Goal: Feedback & Contribution: Contribute content

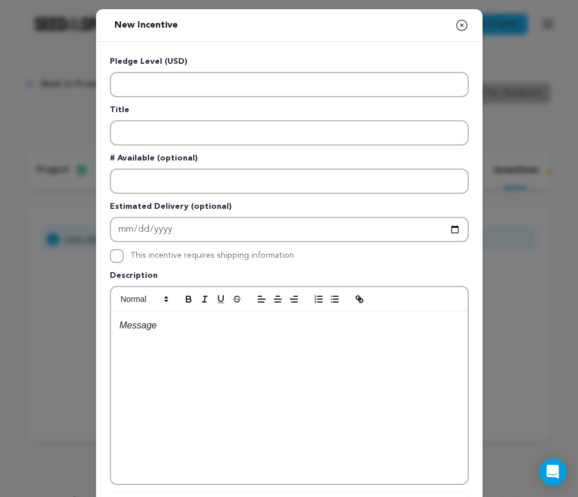
scroll to position [149, 0]
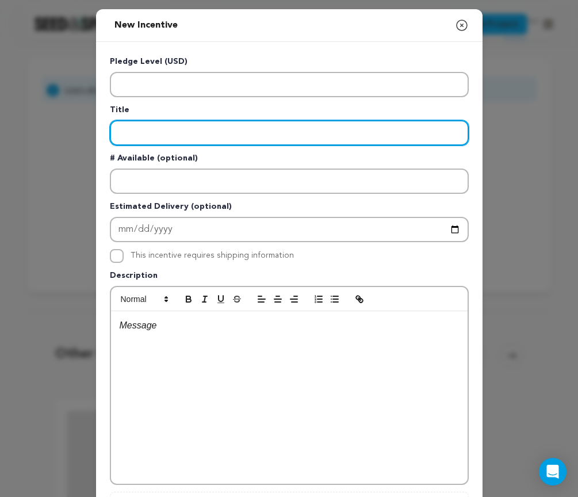
click at [267, 132] on input "Enter title" at bounding box center [289, 132] width 359 height 25
paste input "The First Flicker"
type input "The First Flicker"
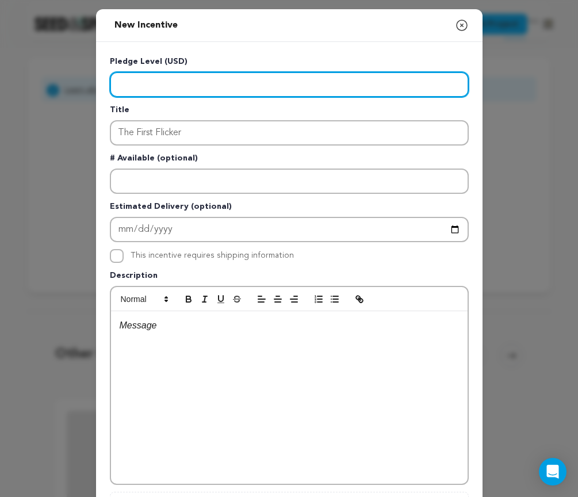
click at [240, 87] on input "Enter level" at bounding box center [289, 84] width 359 height 25
type input "10"
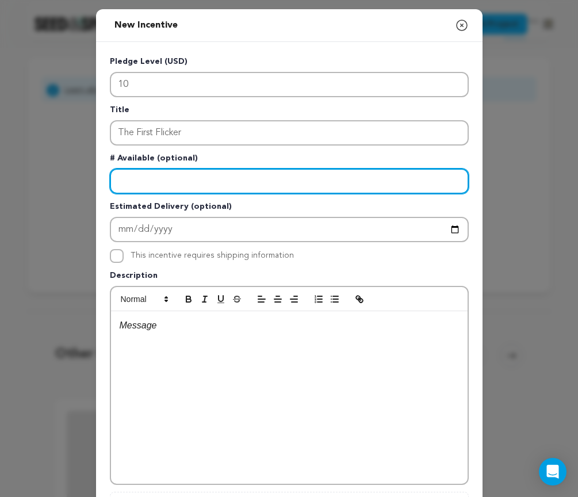
click at [213, 180] on input "Enter number available" at bounding box center [289, 181] width 359 height 25
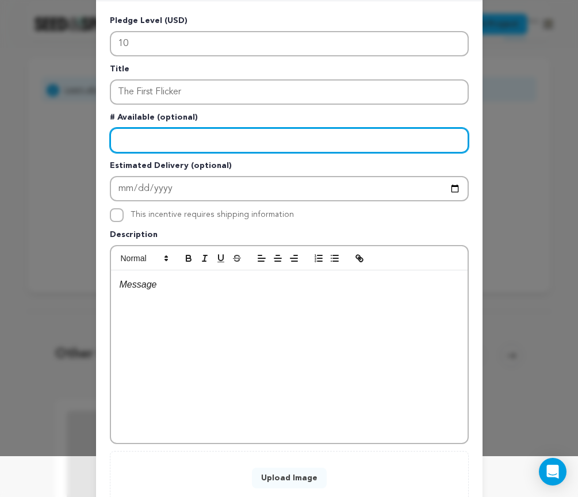
scroll to position [47, 0]
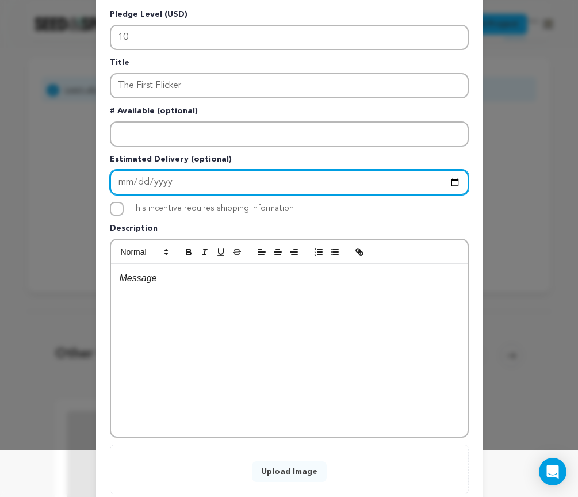
click at [212, 185] on input "Enter Estimated Delivery" at bounding box center [289, 182] width 359 height 25
type input "2025-10-01"
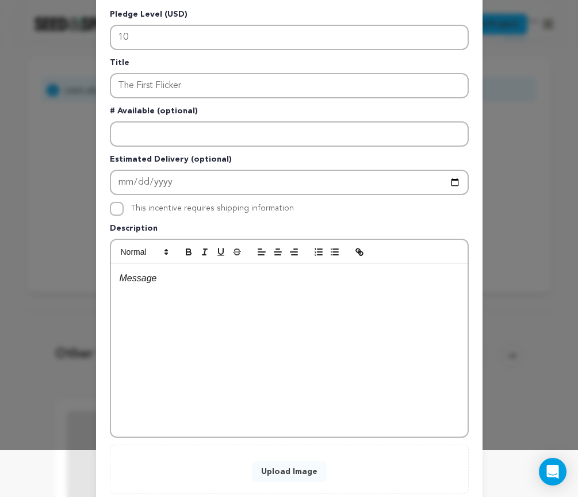
click at [267, 212] on label "This incentive requires shipping information" at bounding box center [212, 208] width 163 height 8
click at [124, 212] on input "This incentive requires shipping information" at bounding box center [117, 209] width 14 height 14
click at [255, 213] on div "This incentive requires shipping information" at bounding box center [212, 209] width 163 height 14
click at [255, 206] on label "This incentive requires shipping information" at bounding box center [212, 208] width 163 height 8
click at [124, 206] on input "This incentive requires shipping information" at bounding box center [117, 209] width 14 height 14
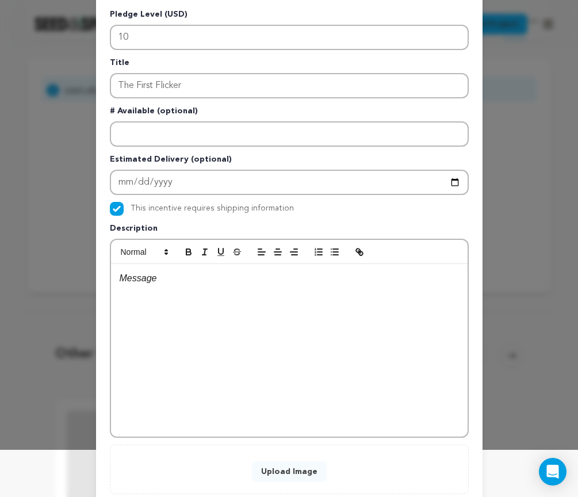
checkbox input "false"
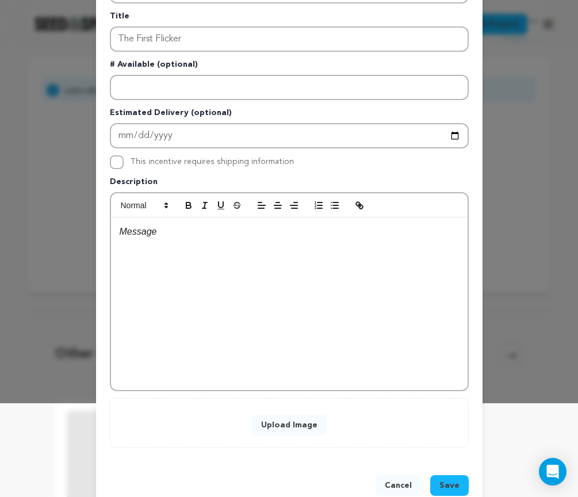
scroll to position [104, 0]
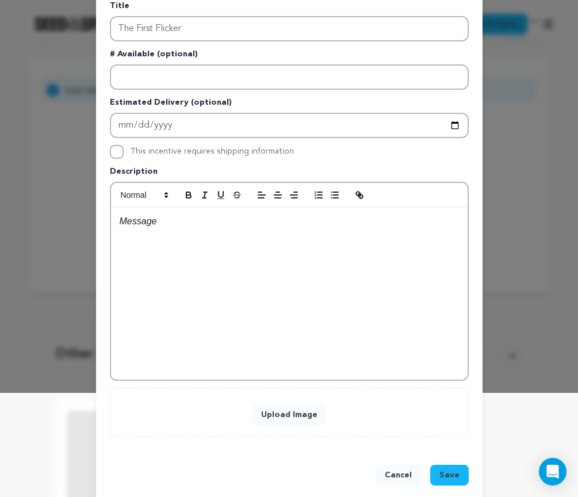
click at [243, 231] on div at bounding box center [289, 293] width 357 height 173
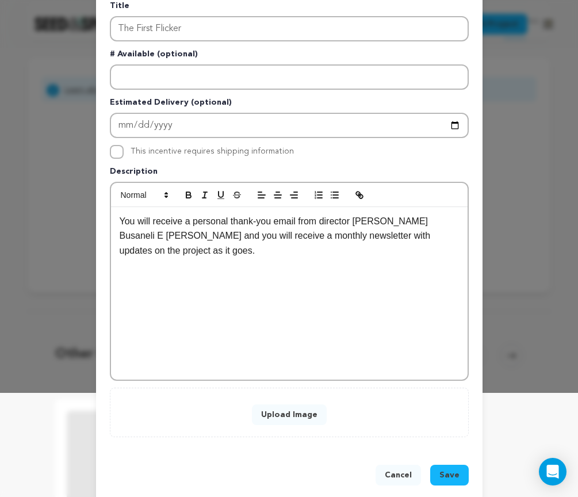
click at [348, 272] on div "You will receive a personal thank-you email from director [PERSON_NAME] Busanel…" at bounding box center [289, 293] width 357 height 173
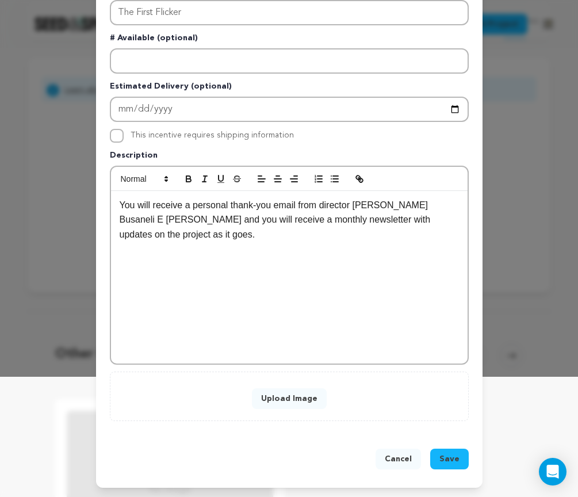
scroll to position [121, 0]
click at [452, 455] on span "Save" at bounding box center [450, 460] width 20 height 12
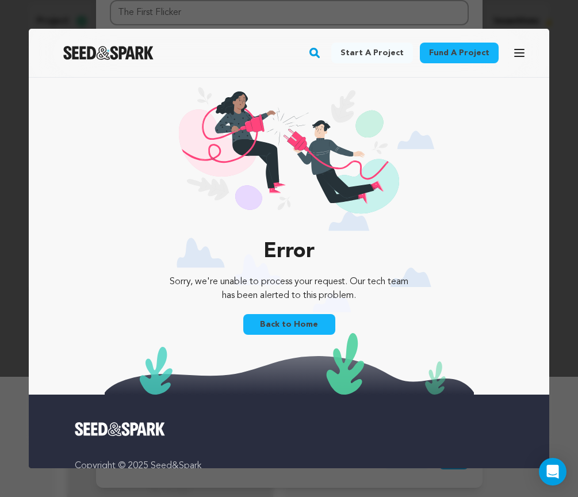
scroll to position [0, 0]
click at [310, 322] on link "Back to Home" at bounding box center [289, 324] width 92 height 21
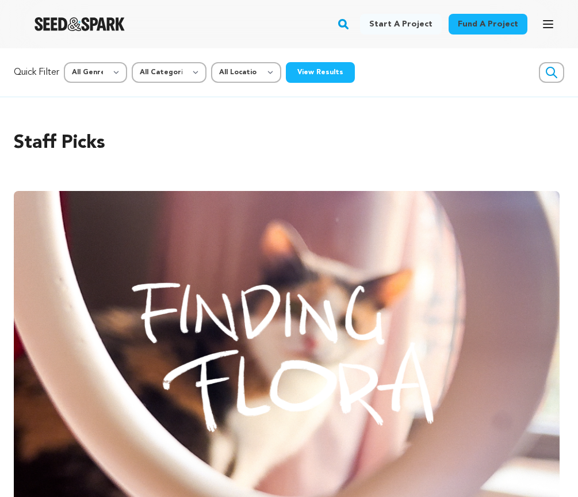
scroll to position [149, 0]
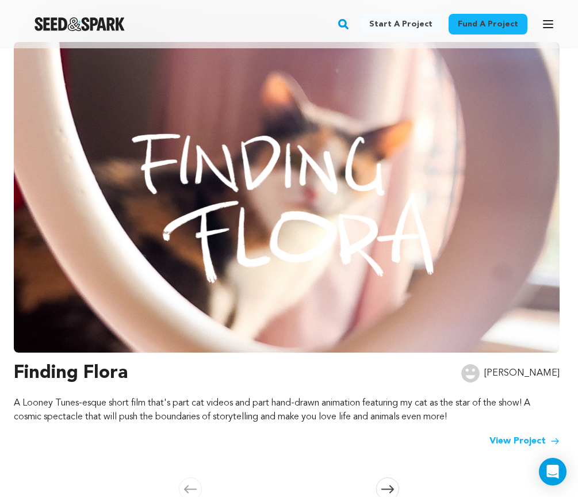
click at [546, 17] on button "Open main menu" at bounding box center [548, 24] width 23 height 23
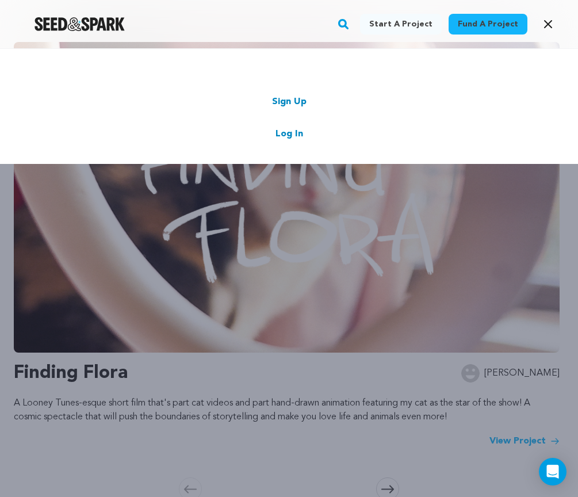
click at [294, 130] on link "Log In" at bounding box center [290, 134] width 28 height 14
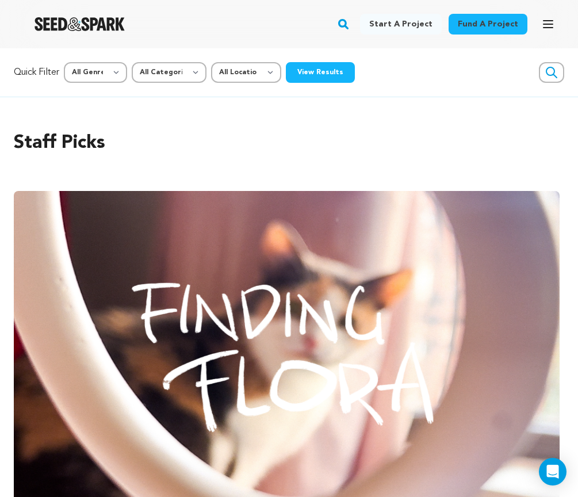
click at [551, 22] on icon "button" at bounding box center [549, 24] width 14 height 14
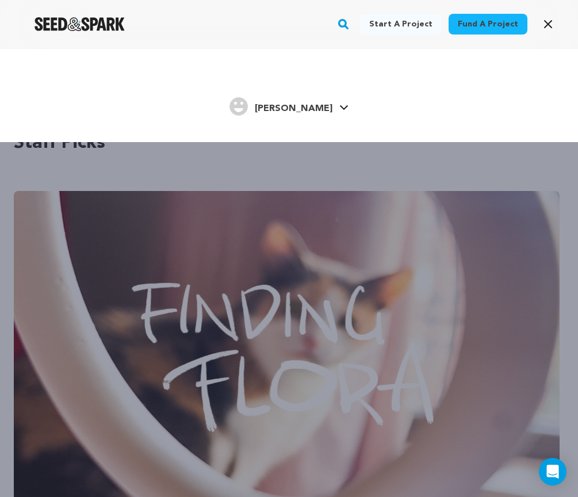
click at [302, 99] on div "[PERSON_NAME]" at bounding box center [281, 106] width 103 height 18
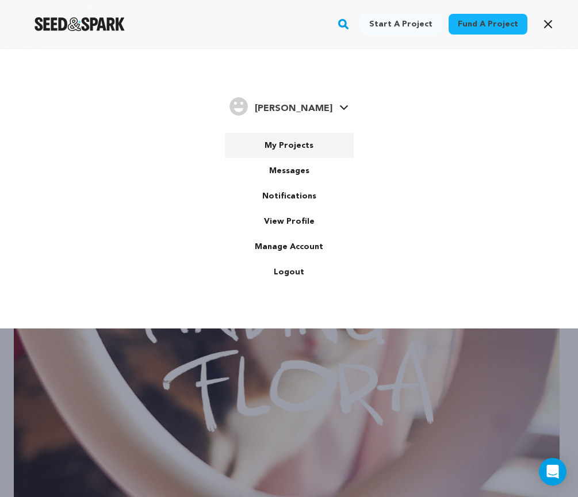
click at [281, 147] on link "My Projects" at bounding box center [289, 145] width 129 height 25
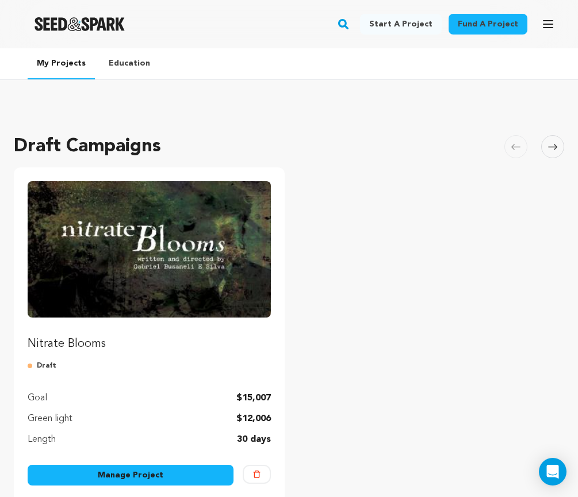
click at [182, 251] on img "Fund Nitrate Blooms" at bounding box center [149, 249] width 243 height 136
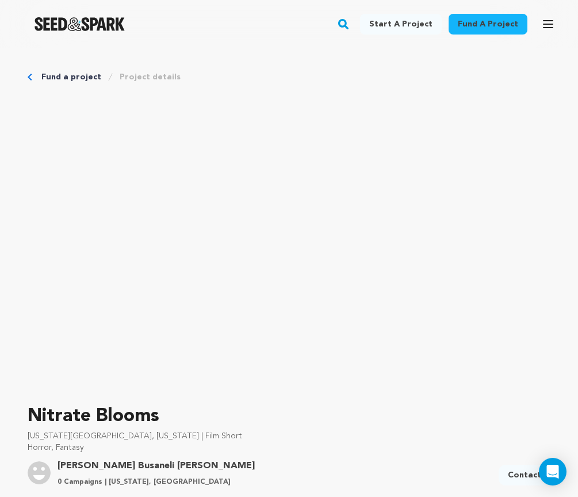
click at [553, 15] on button "Open main menu" at bounding box center [548, 24] width 23 height 23
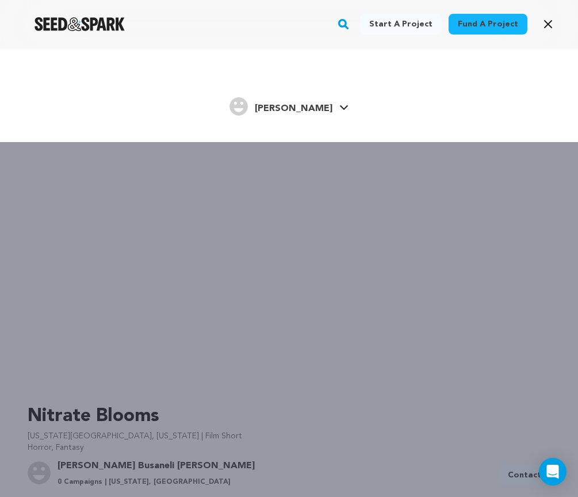
click at [302, 103] on h4 "[PERSON_NAME]" at bounding box center [294, 109] width 78 height 14
click at [324, 215] on div "Start a project Fund a project Gabriel Busaneli S." at bounding box center [289, 296] width 578 height 497
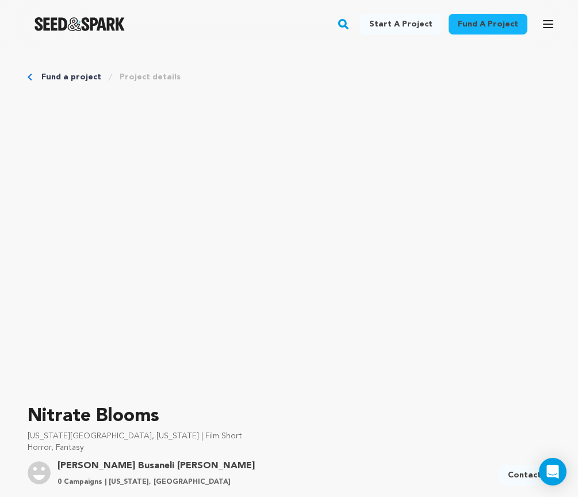
click at [547, 26] on icon "button" at bounding box center [549, 24] width 14 height 14
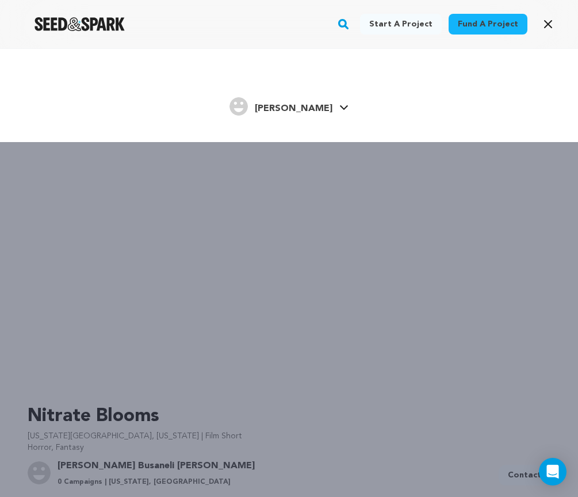
click at [278, 112] on span "[PERSON_NAME]" at bounding box center [294, 108] width 78 height 9
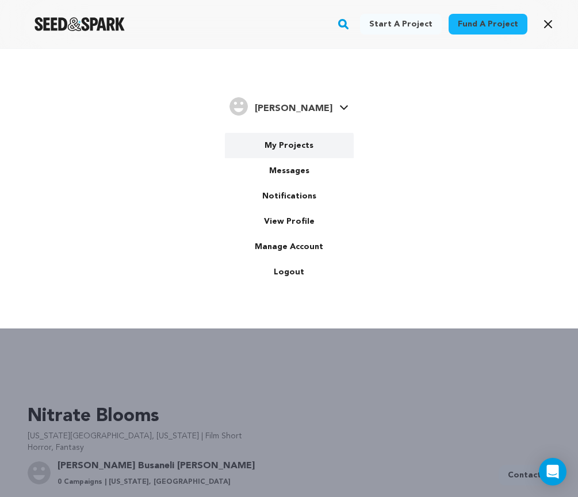
click at [266, 140] on link "My Projects" at bounding box center [289, 145] width 129 height 25
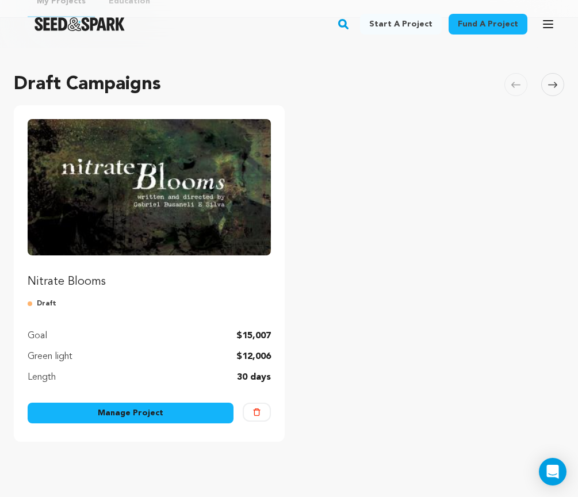
scroll to position [121, 0]
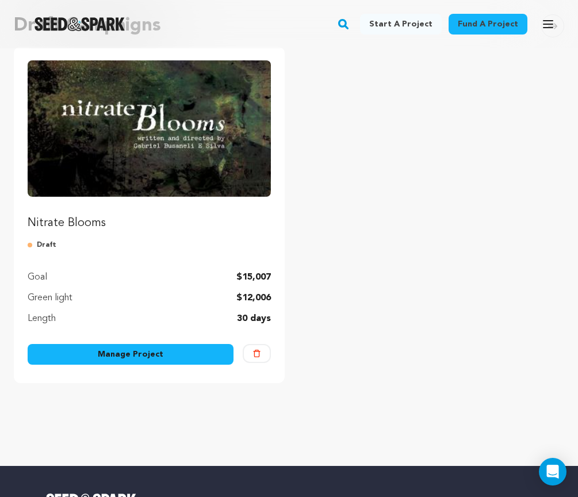
click at [188, 358] on link "Manage Project" at bounding box center [131, 354] width 206 height 21
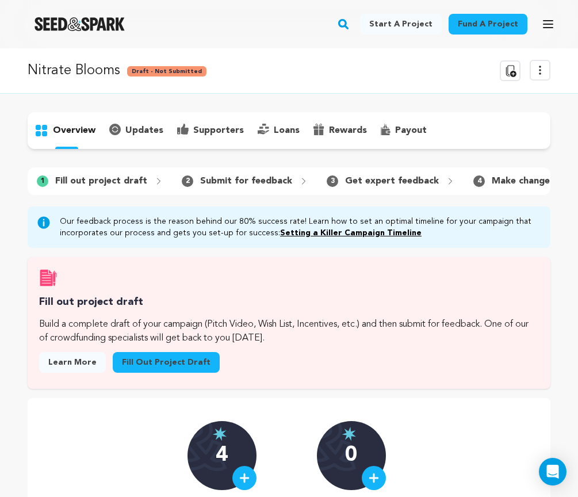
click at [541, 69] on icon at bounding box center [541, 70] width 14 height 14
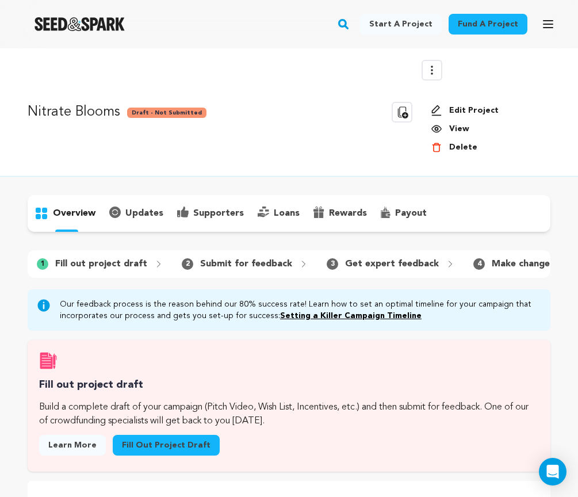
scroll to position [300, 0]
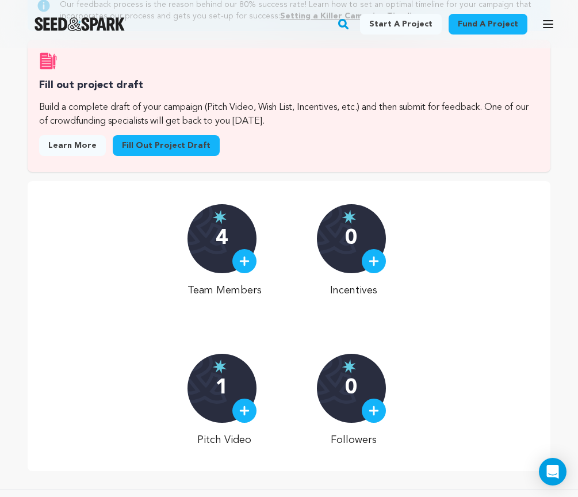
click at [362, 253] on div "0" at bounding box center [351, 238] width 69 height 69
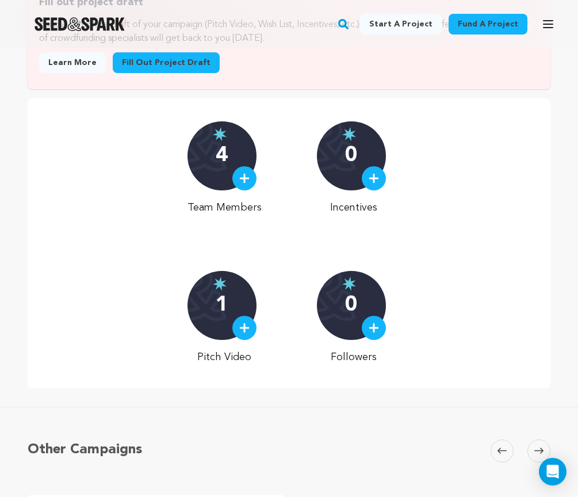
click at [373, 174] on img at bounding box center [374, 178] width 10 height 10
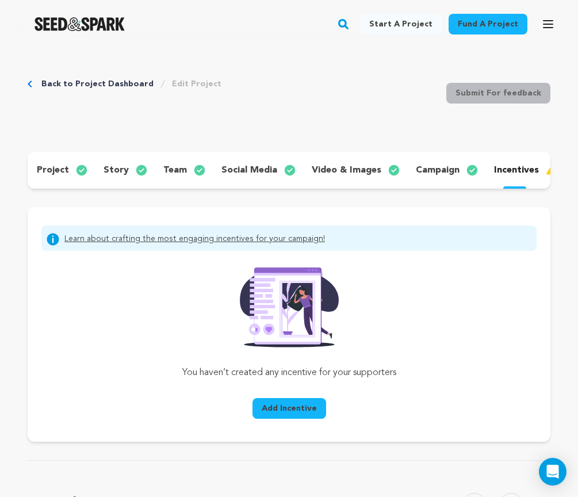
click at [290, 408] on span "Add Incentive" at bounding box center [289, 409] width 55 height 12
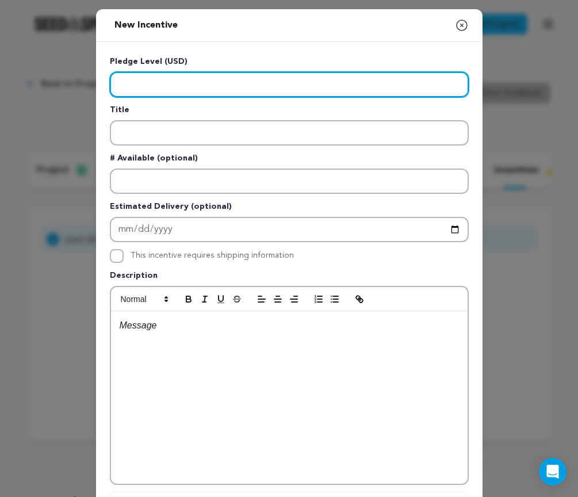
click at [212, 85] on input "Enter level" at bounding box center [289, 84] width 359 height 25
type input "10"
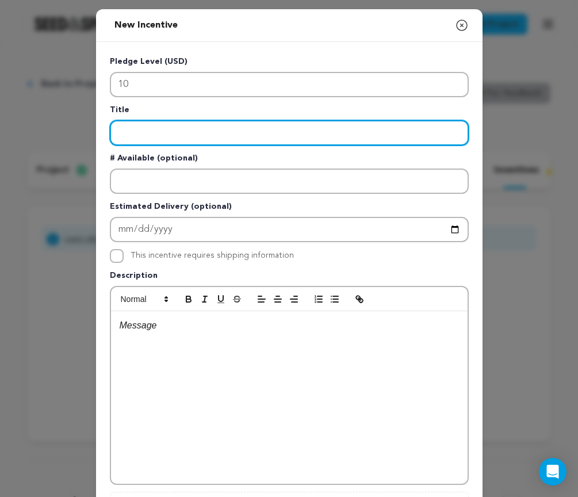
click at [286, 128] on input "Enter title" at bounding box center [289, 132] width 359 height 25
type input "The First Flicker"
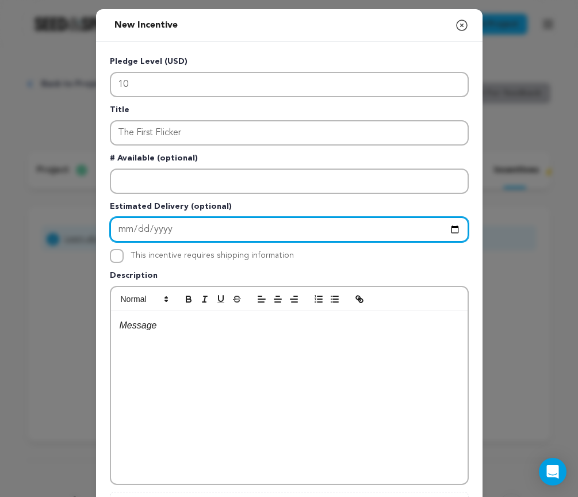
click at [196, 234] on input "Enter Estimated Delivery" at bounding box center [289, 229] width 359 height 25
type input "2025-10-01"
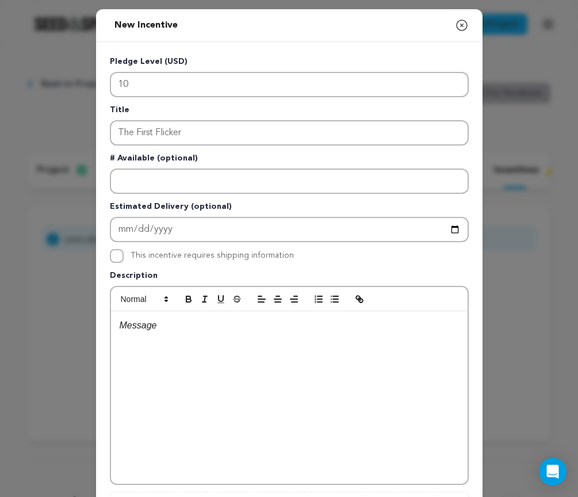
click at [238, 272] on p "Description" at bounding box center [289, 278] width 359 height 16
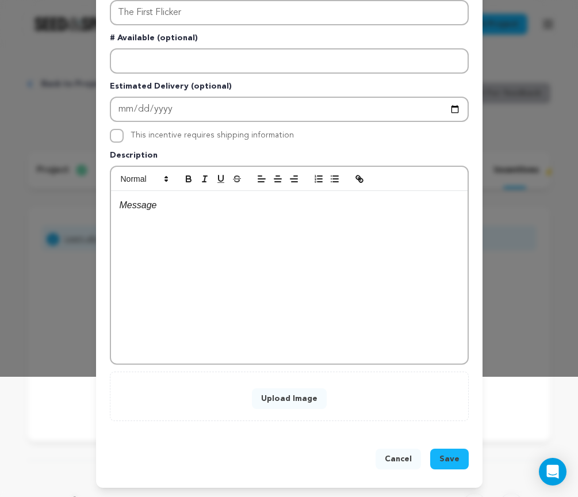
scroll to position [121, 0]
click at [267, 314] on div at bounding box center [289, 277] width 357 height 173
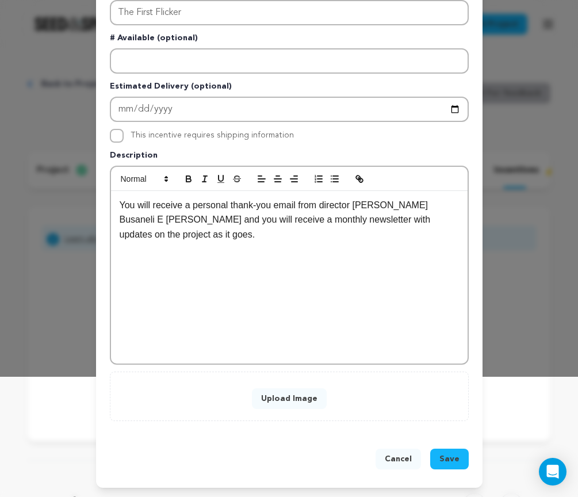
scroll to position [6, 0]
click at [450, 460] on span "Save" at bounding box center [450, 460] width 20 height 12
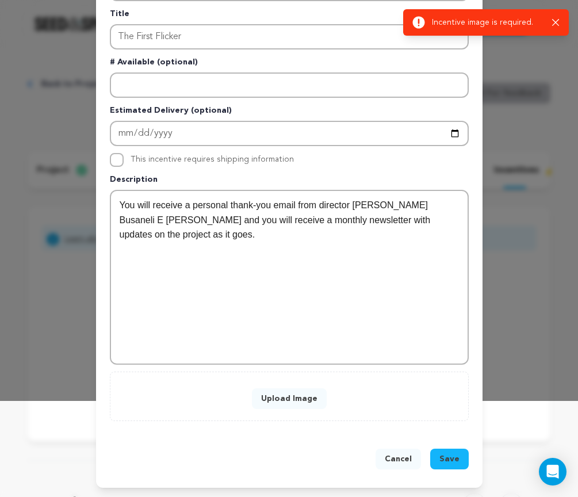
scroll to position [96, 0]
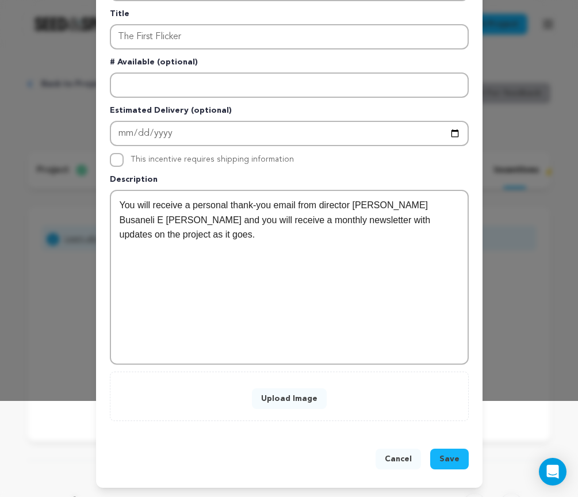
click at [292, 406] on button "Upload Image" at bounding box center [289, 399] width 75 height 21
click at [274, 391] on button "Upload Image" at bounding box center [289, 399] width 75 height 21
click at [296, 398] on button "Upload Image" at bounding box center [289, 399] width 75 height 21
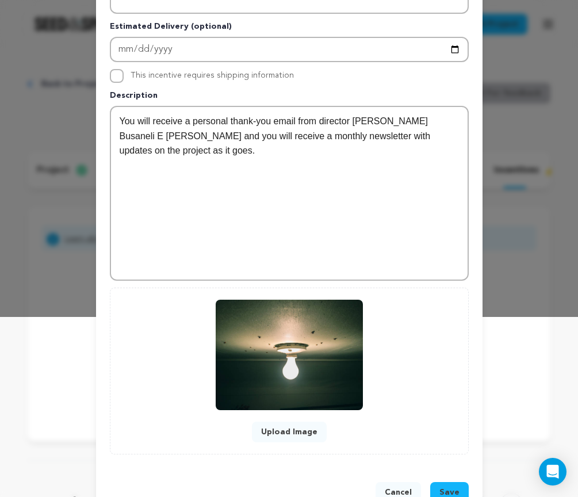
scroll to position [214, 0]
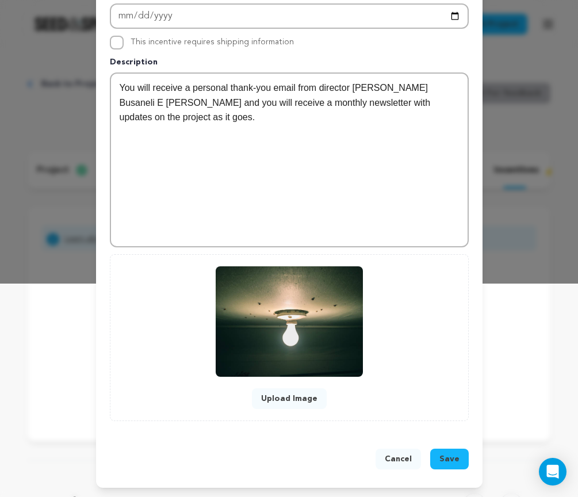
click at [363, 319] on img at bounding box center [289, 322] width 147 height 111
click at [454, 469] on button "Save" at bounding box center [450, 459] width 39 height 21
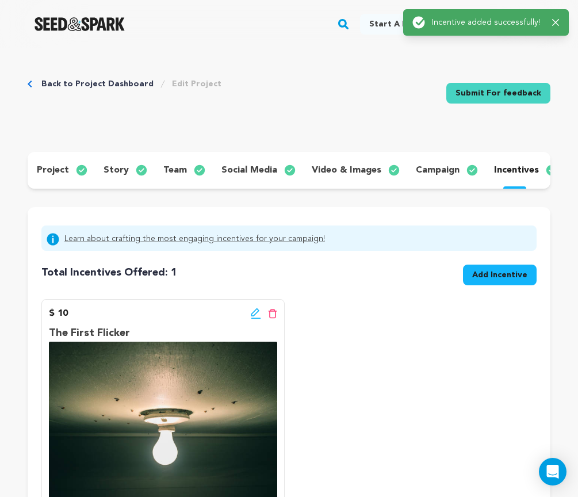
click at [318, 340] on div "$ 10 Edit incentive button Delete incentive button The First Flicker You will r…" at bounding box center [289, 441] width 496 height 285
click at [331, 314] on div "$ 10 Edit incentive button Delete incentive button The First Flicker You will r…" at bounding box center [289, 441] width 496 height 285
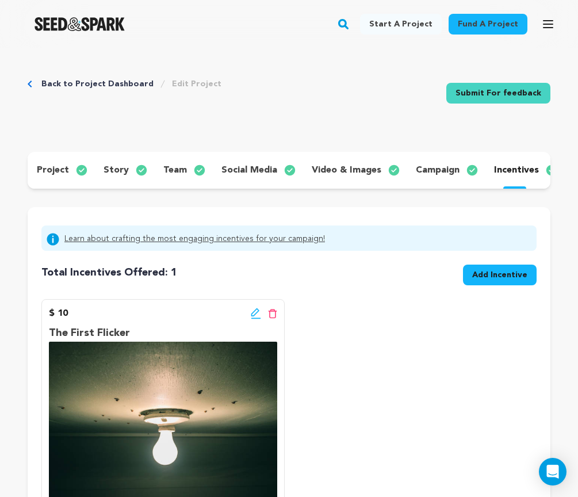
click at [357, 344] on div "$ 10 Edit incentive button Delete incentive button The First Flicker You will r…" at bounding box center [289, 441] width 496 height 285
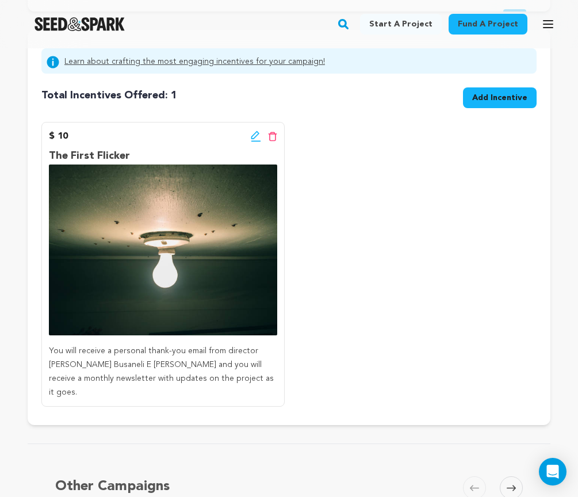
scroll to position [156, 0]
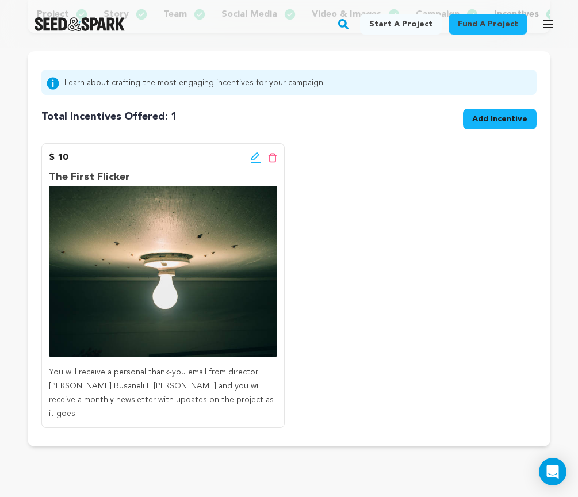
click at [411, 267] on div "$ 10 Edit incentive button Delete incentive button The First Flicker You will r…" at bounding box center [289, 285] width 496 height 285
click at [489, 126] on button "Add Incentive" at bounding box center [500, 119] width 74 height 21
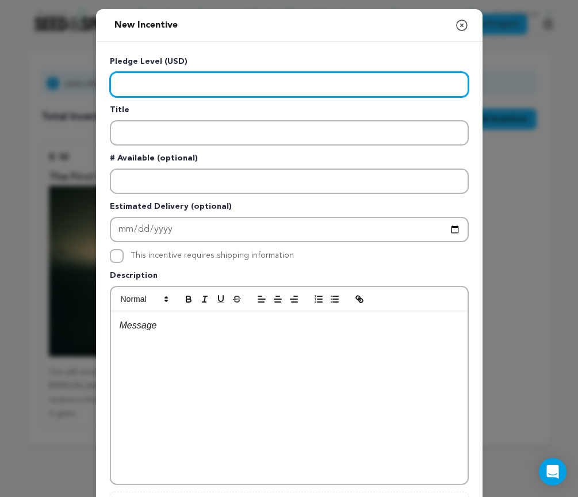
click at [207, 89] on input "Enter level" at bounding box center [289, 84] width 359 height 25
type input "25"
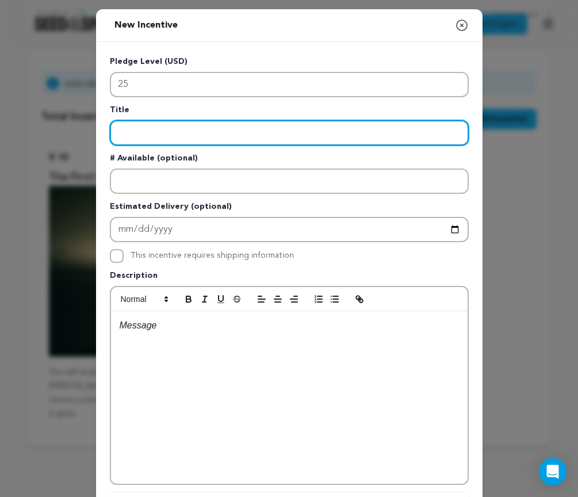
click at [275, 140] on input "Enter title" at bounding box center [289, 132] width 359 height 25
paste input "The Faint Glow"
type input "The Faint Glow"
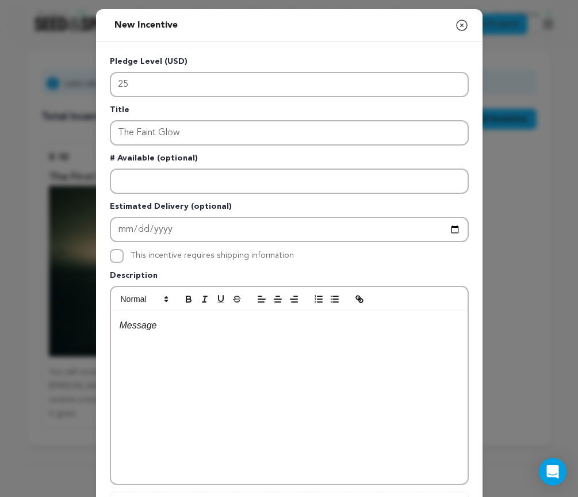
click at [188, 333] on p at bounding box center [290, 325] width 340 height 15
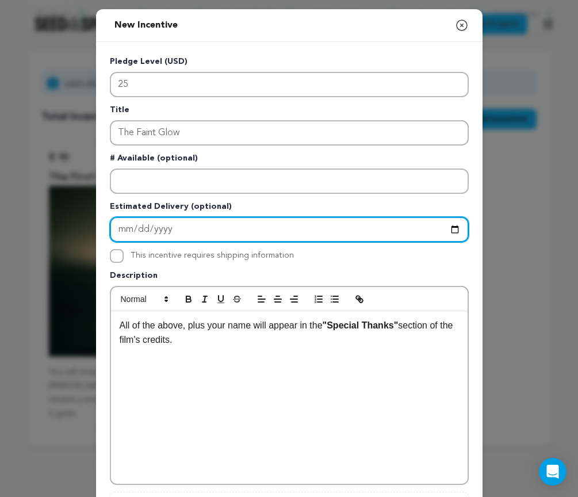
click at [174, 234] on input "Enter Estimated Delivery" at bounding box center [289, 229] width 359 height 25
click at [174, 231] on input "Enter Estimated Delivery" at bounding box center [289, 229] width 359 height 25
click at [176, 228] on input "Enter Estimated Delivery" at bounding box center [289, 229] width 359 height 25
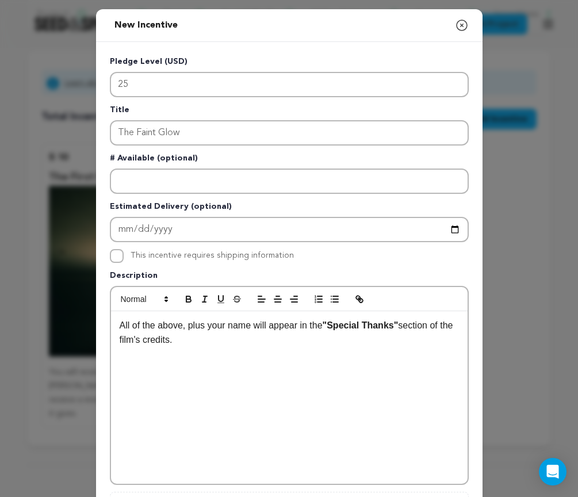
click at [228, 256] on label "This incentive requires shipping information" at bounding box center [212, 256] width 163 height 8
click at [124, 256] on input "This incentive requires shipping information" at bounding box center [117, 256] width 14 height 14
checkbox input "true"
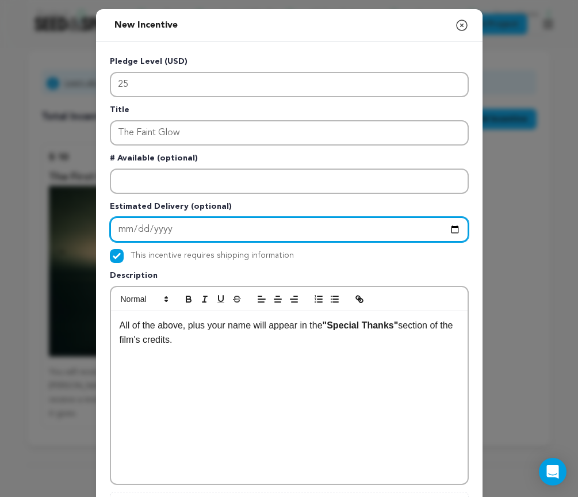
click at [225, 227] on input "Enter Estimated Delivery" at bounding box center [289, 229] width 359 height 25
type input "[DATE]"
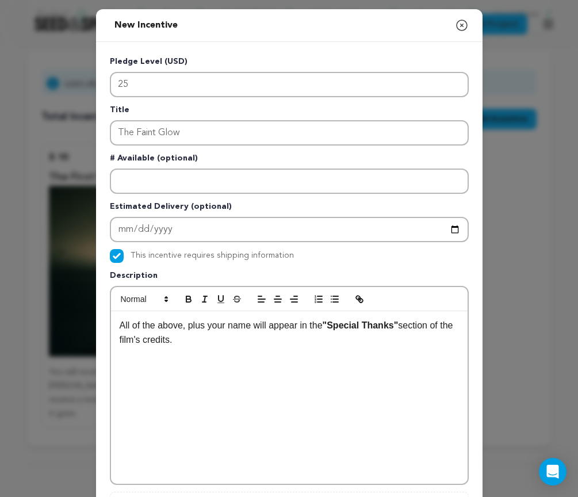
click at [225, 260] on div "This incentive requires shipping information" at bounding box center [212, 256] width 163 height 14
click at [223, 257] on label "This incentive requires shipping information" at bounding box center [212, 256] width 163 height 8
click at [124, 257] on input "This incentive requires shipping information" at bounding box center [117, 256] width 14 height 14
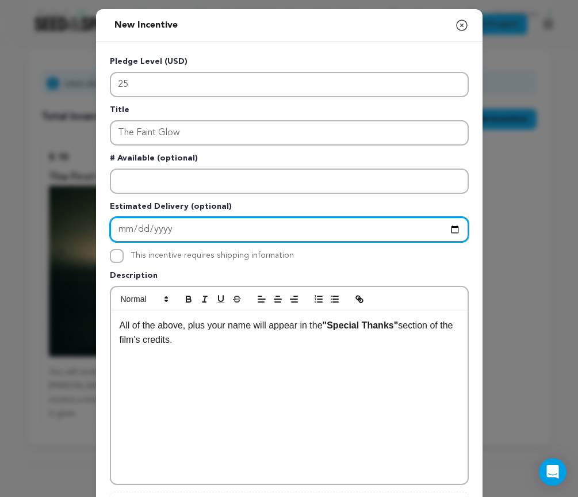
click at [257, 221] on input "[DATE]" at bounding box center [289, 229] width 359 height 25
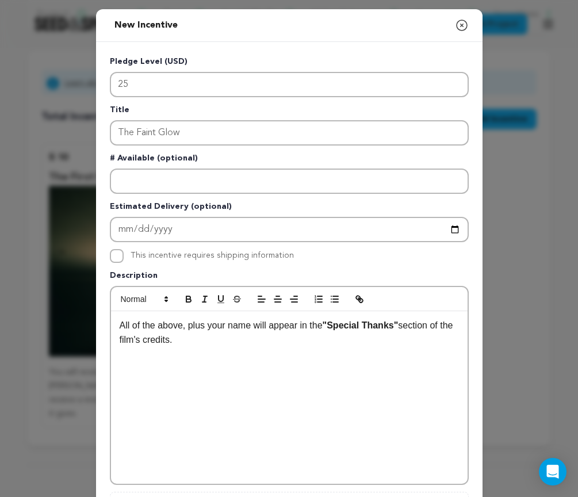
click at [268, 257] on label "This incentive requires shipping information" at bounding box center [212, 256] width 163 height 8
click at [124, 257] on input "This incentive requires shipping information" at bounding box center [117, 256] width 14 height 14
click at [268, 257] on label "This incentive requires shipping information" at bounding box center [212, 256] width 163 height 8
click at [124, 257] on input "This incentive requires shipping information" at bounding box center [117, 256] width 14 height 14
checkbox input "false"
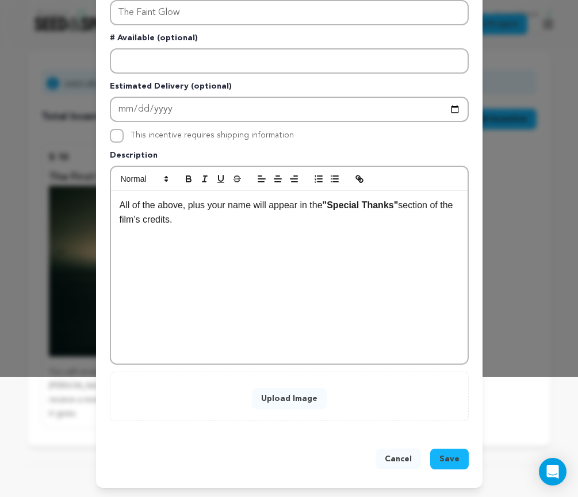
scroll to position [121, 0]
click at [275, 404] on button "Upload Image" at bounding box center [289, 399] width 75 height 21
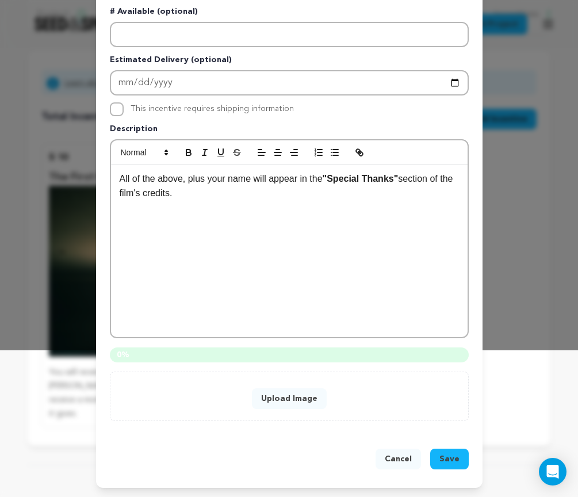
scroll to position [147, 0]
click at [455, 441] on div "Cancel Save" at bounding box center [289, 461] width 387 height 53
click at [310, 401] on button "Upload Image" at bounding box center [289, 399] width 75 height 21
click at [401, 465] on button "Cancel" at bounding box center [398, 459] width 45 height 21
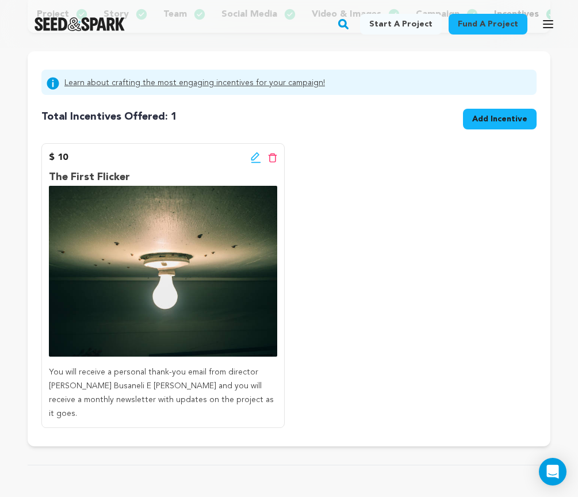
click at [487, 118] on span "Add Incentive" at bounding box center [500, 119] width 55 height 12
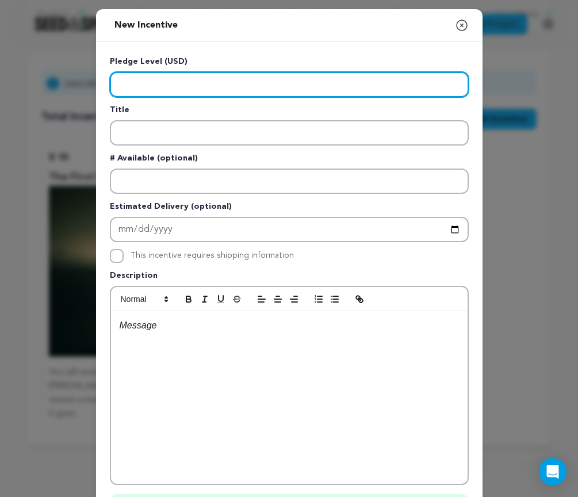
click at [262, 87] on input "Enter level" at bounding box center [289, 84] width 359 height 25
type input "25"
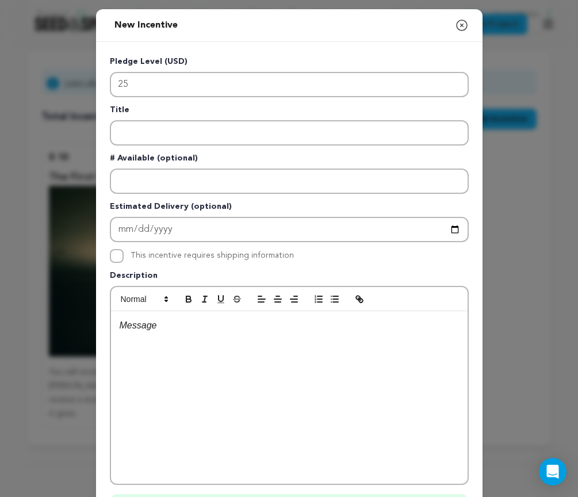
click at [216, 361] on div at bounding box center [289, 397] width 357 height 173
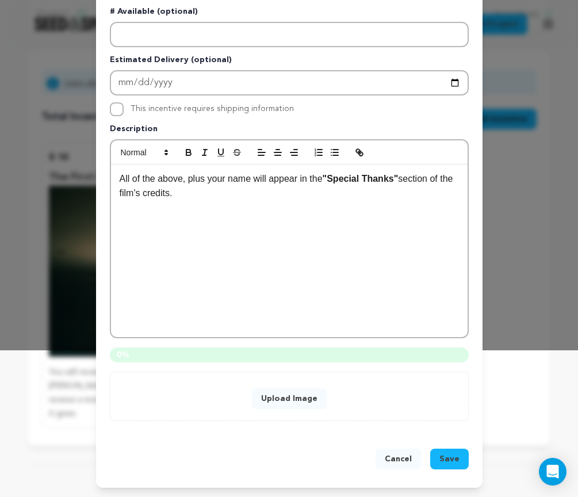
click at [284, 399] on button "Upload Image" at bounding box center [289, 399] width 75 height 21
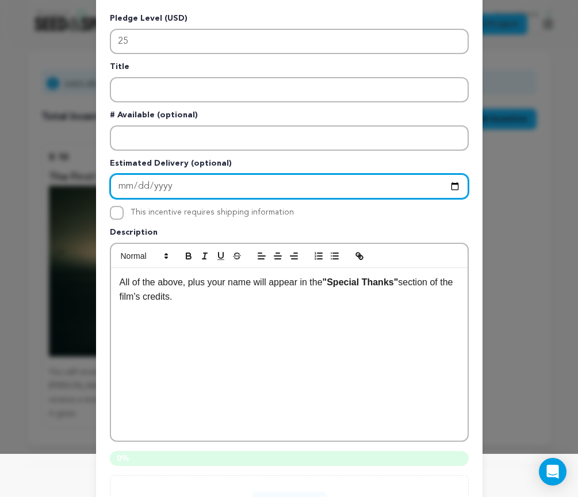
click at [216, 188] on input "Enter Estimated Delivery" at bounding box center [289, 186] width 359 height 25
type input "2026-01-01"
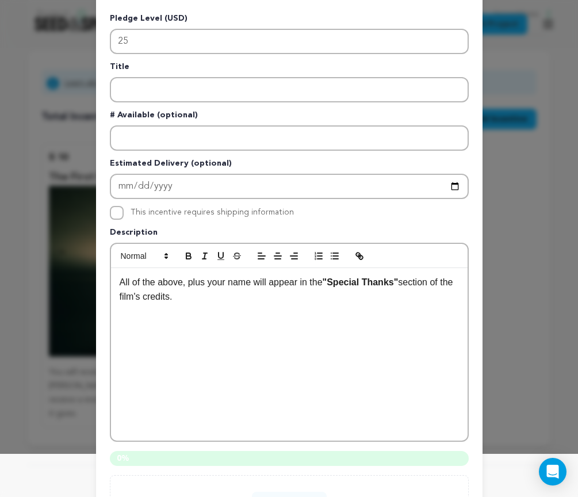
click at [249, 219] on div "This incentive requires shipping information" at bounding box center [212, 213] width 163 height 14
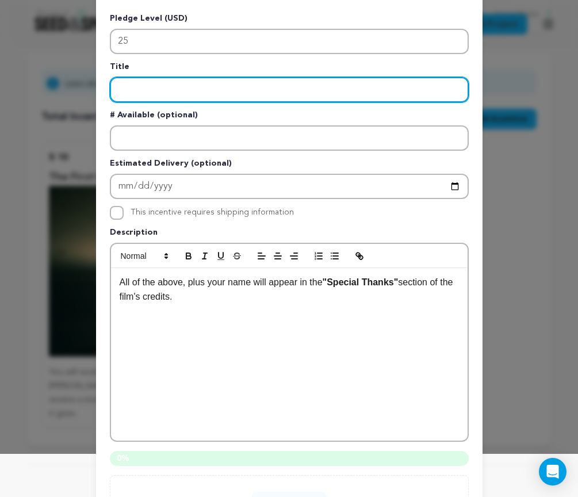
click at [153, 86] on input "Enter title" at bounding box center [289, 89] width 359 height 25
paste input "The Faint Glow"
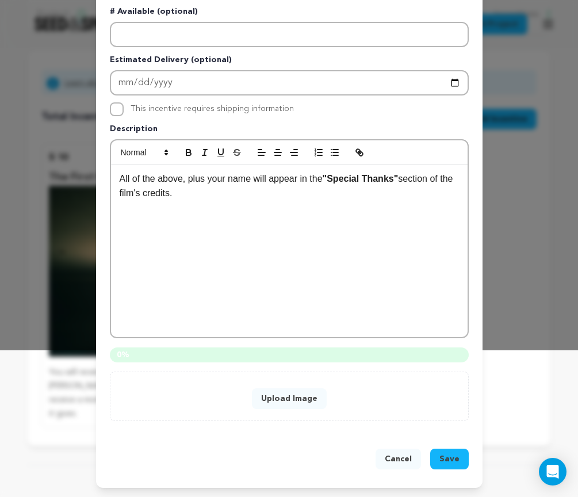
type input "The Faint Glow"
click at [374, 439] on div "Cancel Save" at bounding box center [289, 461] width 387 height 53
click at [448, 447] on div "Cancel Save" at bounding box center [289, 461] width 387 height 53
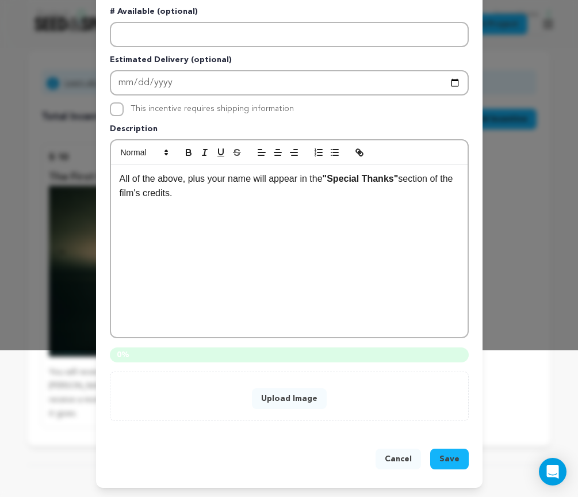
click at [448, 447] on div "Cancel Save" at bounding box center [289, 461] width 387 height 53
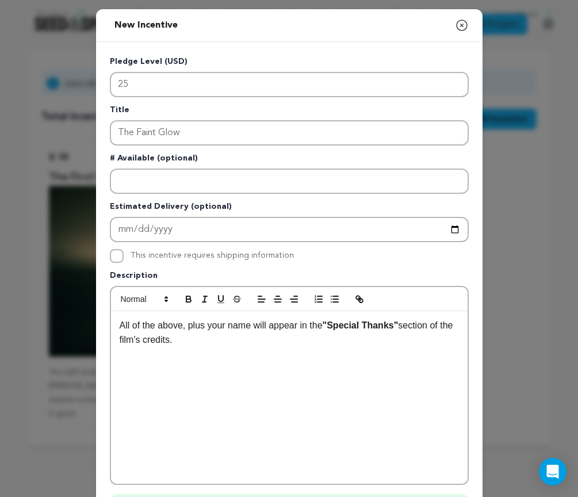
scroll to position [0, 0]
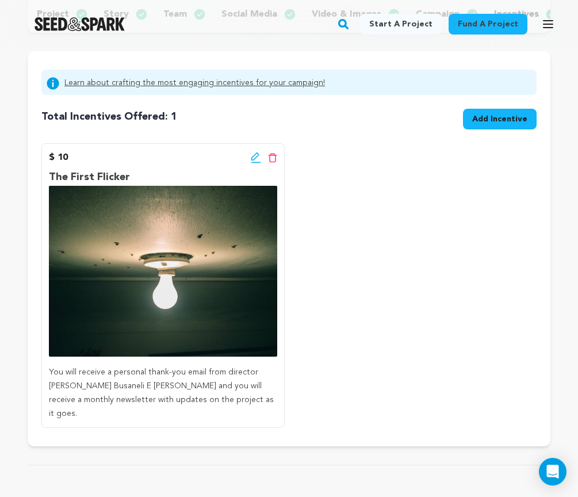
scroll to position [156, 0]
click at [500, 126] on button "Add Incentive" at bounding box center [500, 119] width 74 height 21
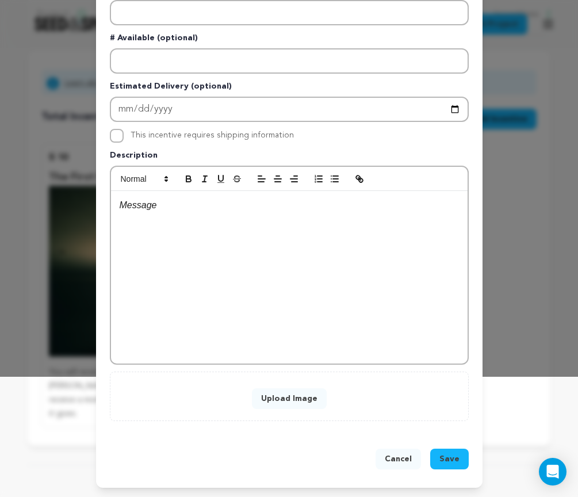
scroll to position [121, 0]
click at [290, 403] on button "Upload Image" at bounding box center [289, 399] width 75 height 21
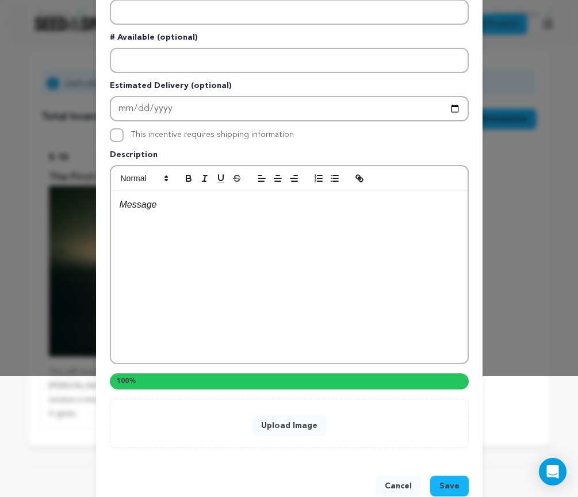
scroll to position [96, 0]
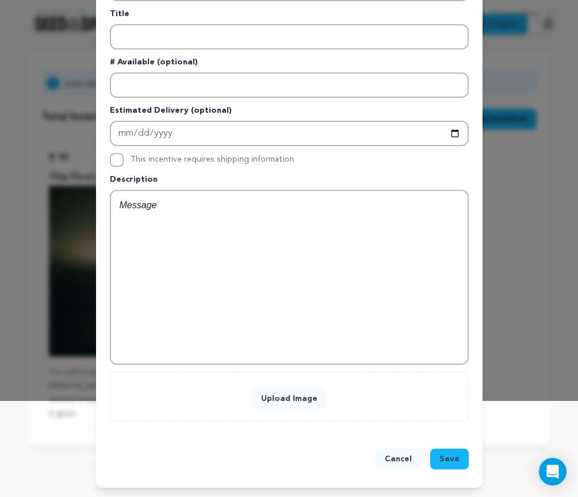
click at [311, 392] on button "Upload Image" at bounding box center [289, 399] width 75 height 21
click at [445, 457] on span "Save" at bounding box center [450, 460] width 20 height 12
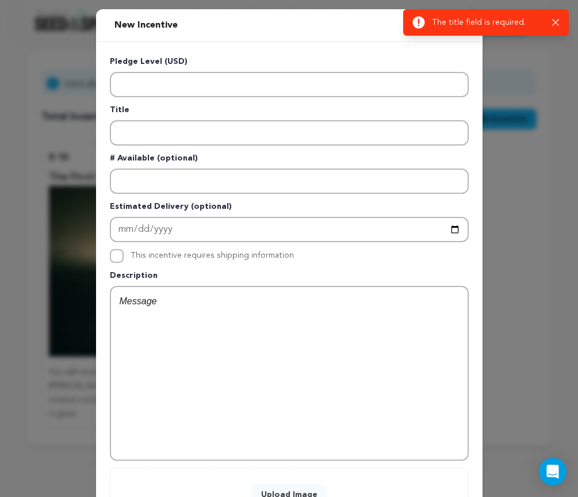
scroll to position [0, 0]
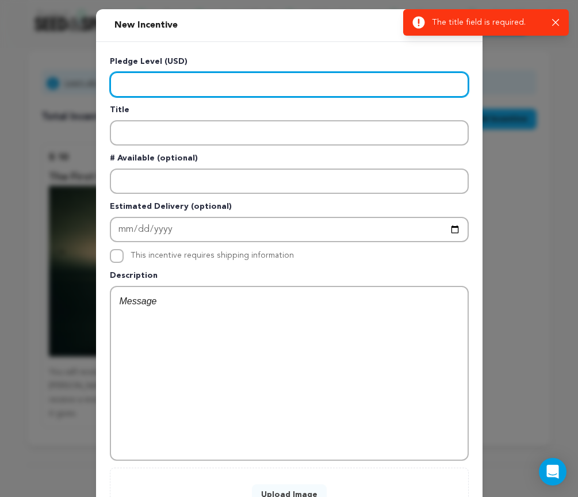
click at [229, 89] on input "Enter level" at bounding box center [289, 84] width 359 height 25
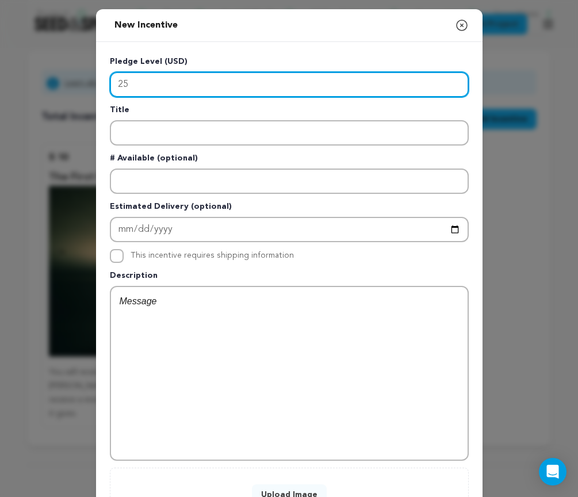
type input "25"
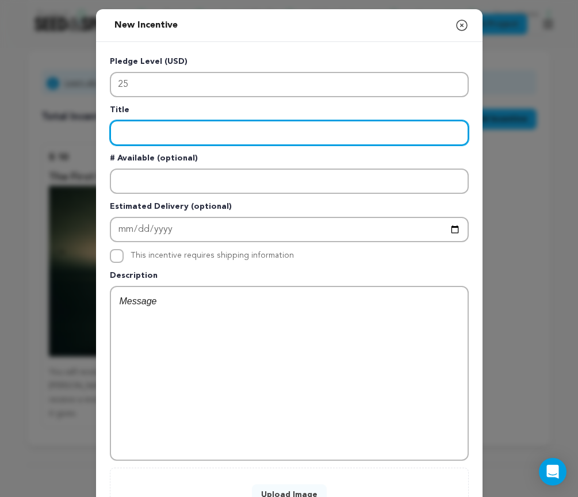
click at [230, 140] on input "Enter title" at bounding box center [289, 132] width 359 height 25
paste input "The Faint Glow"
type input "The Faint Glow"
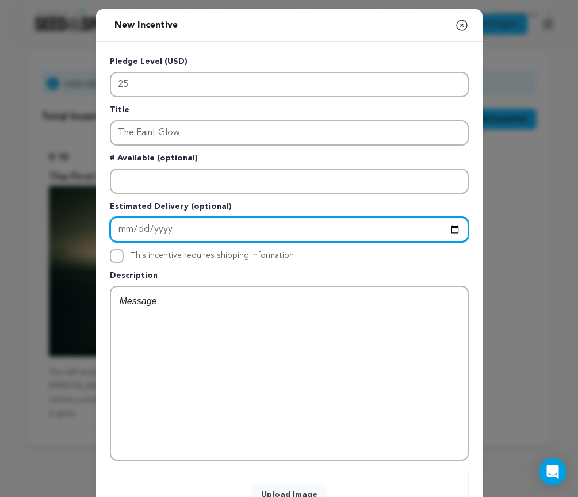
click at [195, 235] on input "Enter Estimated Delivery" at bounding box center [289, 229] width 359 height 25
type input "[DATE]"
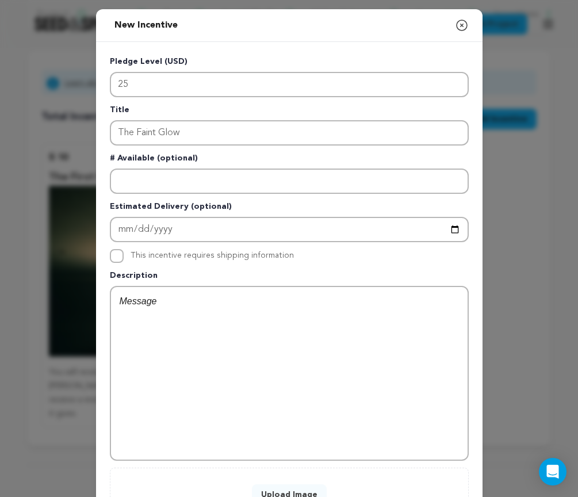
click at [240, 300] on p at bounding box center [290, 301] width 340 height 15
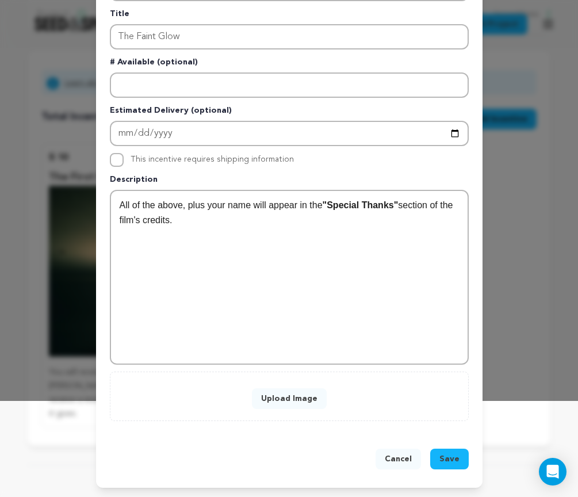
scroll to position [96, 0]
click at [442, 453] on button "Save" at bounding box center [450, 459] width 39 height 21
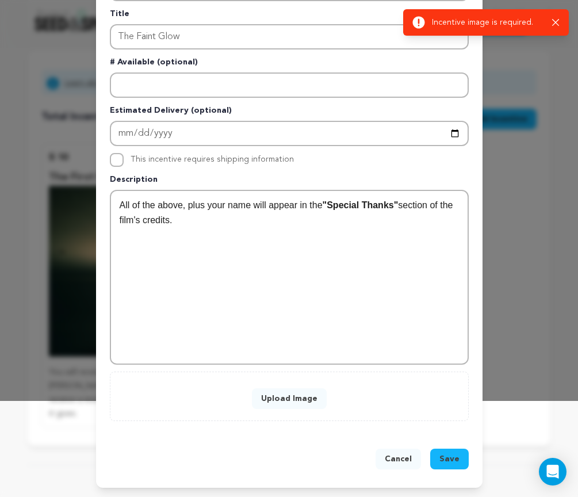
click at [308, 408] on button "Upload Image" at bounding box center [289, 399] width 75 height 21
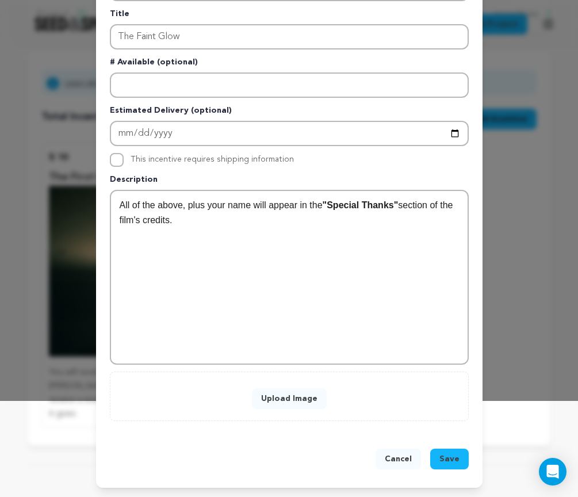
click at [300, 401] on button "Upload Image" at bounding box center [289, 399] width 75 height 21
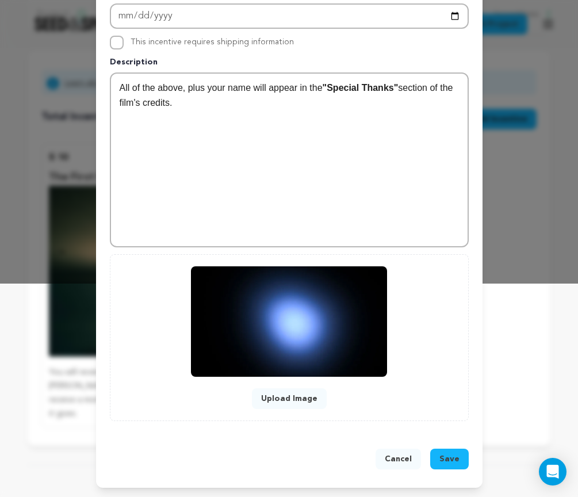
scroll to position [214, 0]
click at [451, 459] on span "Save" at bounding box center [450, 460] width 20 height 12
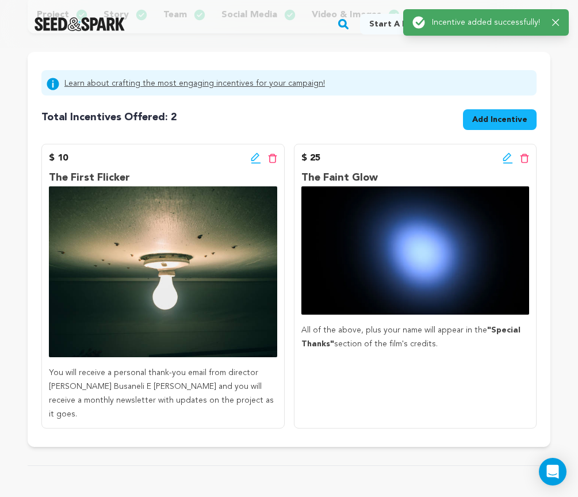
scroll to position [151, 0]
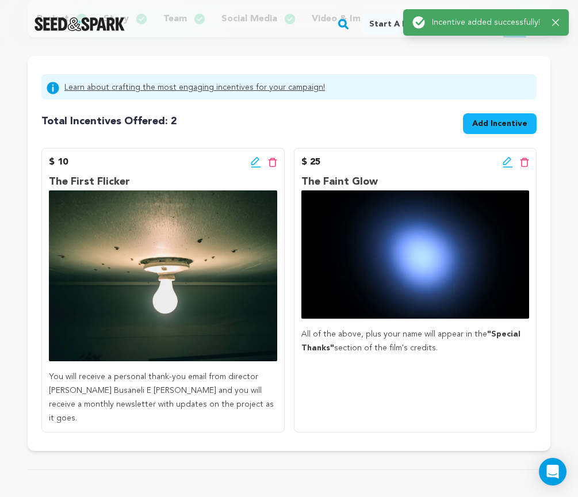
click at [492, 130] on button "Add Incentive" at bounding box center [500, 123] width 74 height 21
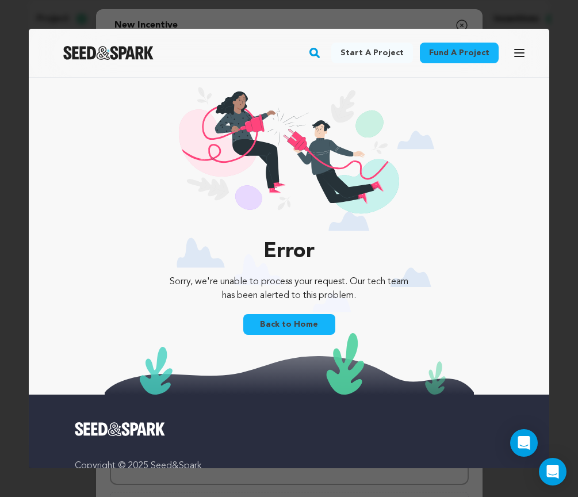
scroll to position [0, 0]
click at [304, 323] on link "Back to Home" at bounding box center [289, 324] width 92 height 21
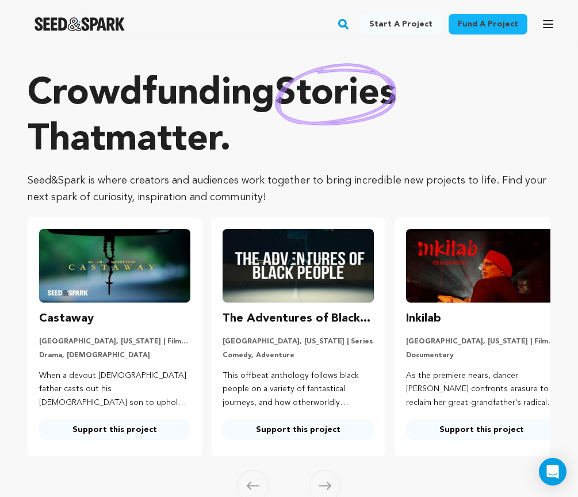
click at [554, 22] on icon "button" at bounding box center [549, 24] width 14 height 14
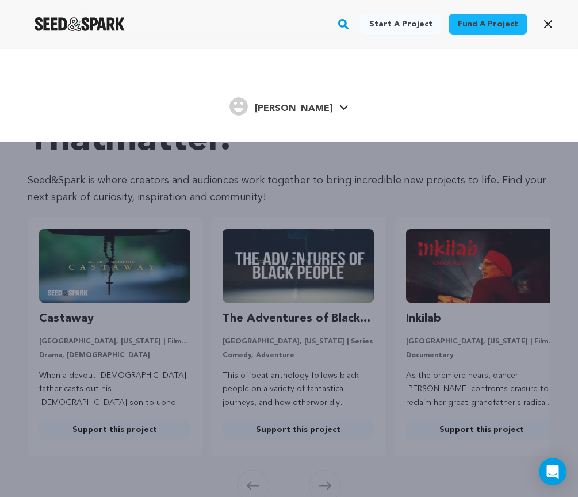
click at [318, 112] on span "[PERSON_NAME]" at bounding box center [294, 108] width 78 height 9
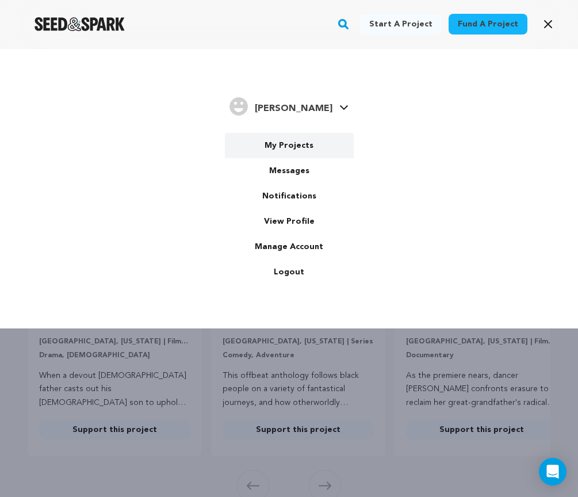
click at [302, 143] on link "My Projects" at bounding box center [289, 145] width 129 height 25
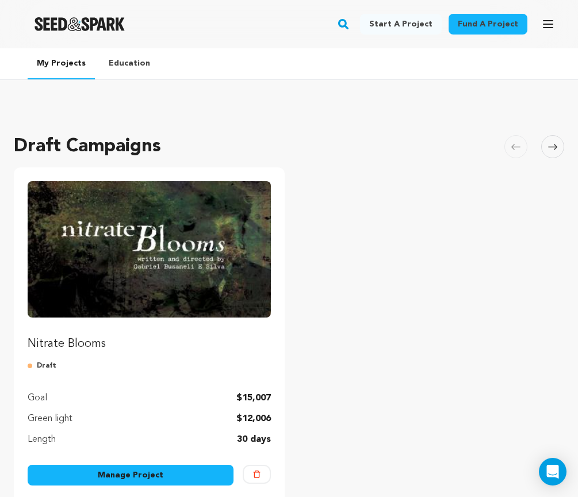
click at [173, 477] on link "Manage Project" at bounding box center [131, 475] width 206 height 21
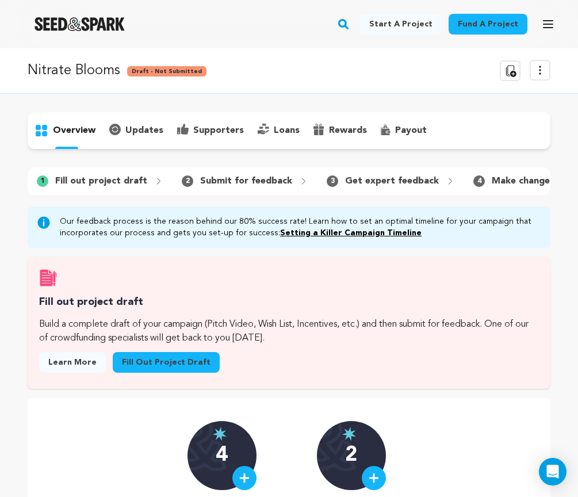
click at [544, 75] on icon at bounding box center [541, 70] width 14 height 14
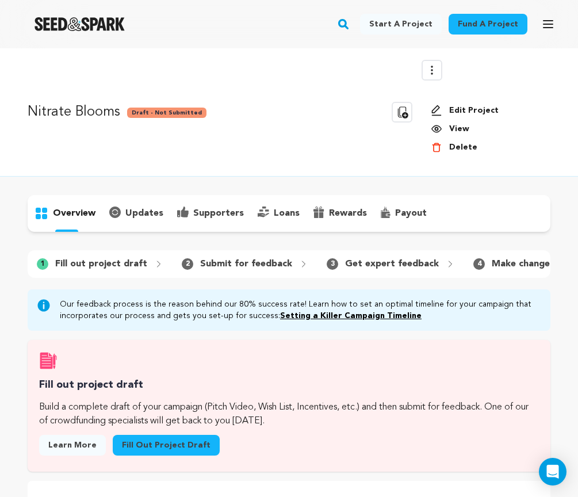
click at [465, 114] on link "Edit Project" at bounding box center [486, 111] width 111 height 12
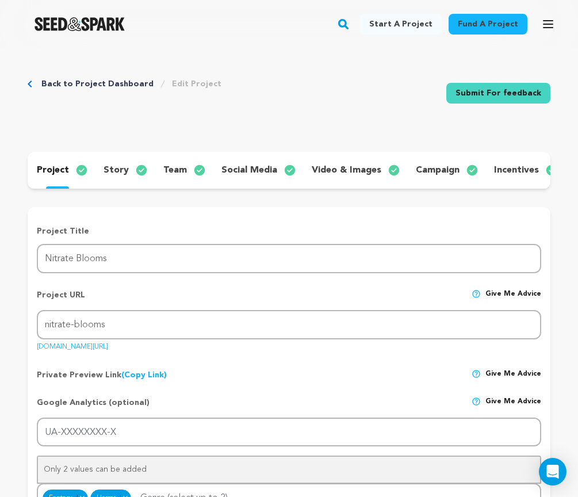
click at [522, 170] on p "incentives" at bounding box center [516, 170] width 45 height 14
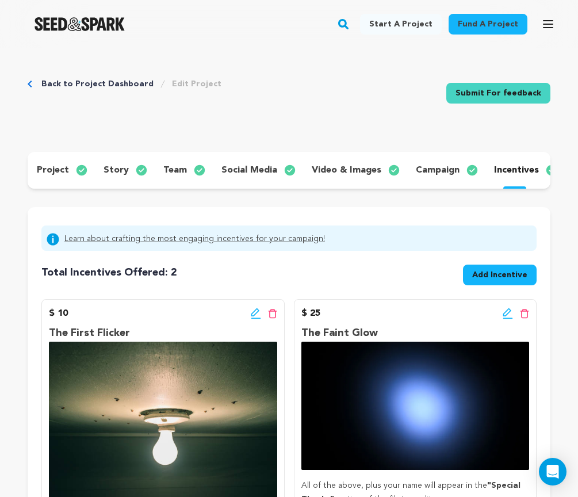
scroll to position [-1, 0]
click at [497, 268] on button "Add Incentive" at bounding box center [500, 275] width 74 height 21
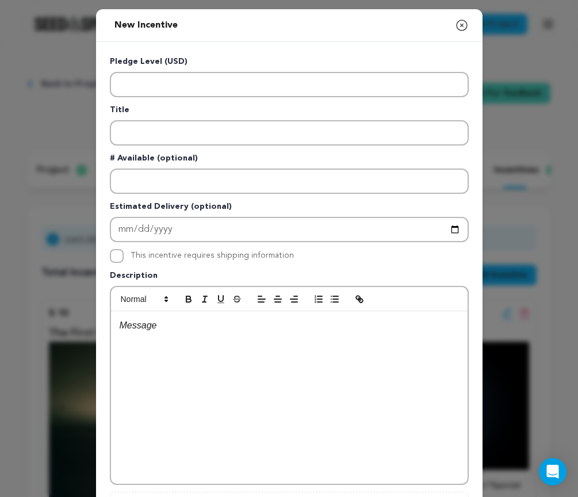
click at [183, 348] on div at bounding box center [289, 397] width 357 height 173
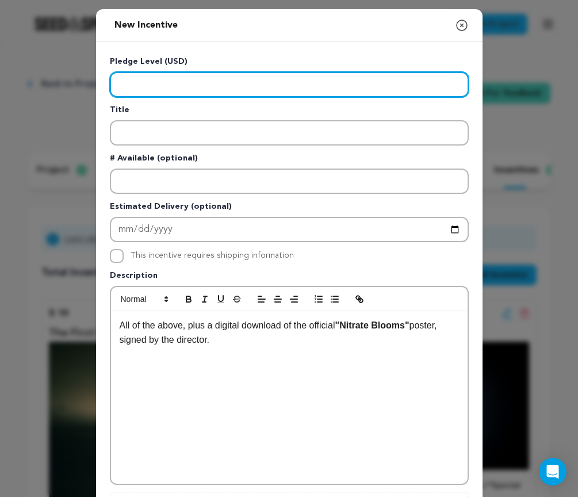
click at [191, 72] on input "Enter level" at bounding box center [289, 84] width 359 height 25
type input "50"
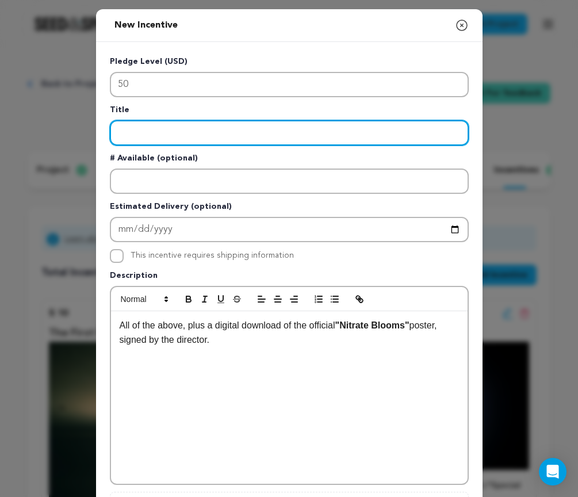
click at [300, 122] on input "Enter title" at bounding box center [289, 132] width 359 height 25
type input "The Spreading Mold"
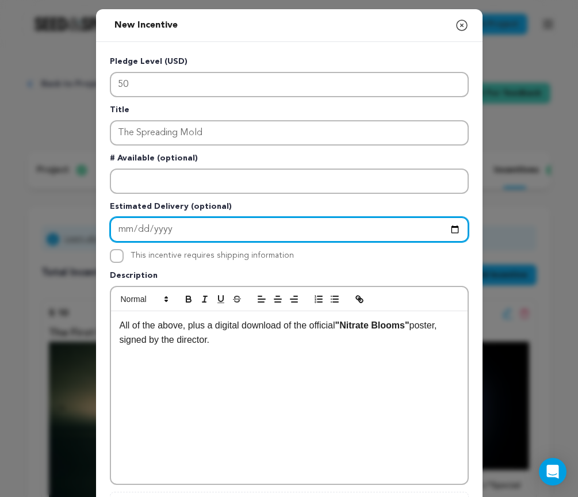
click at [185, 224] on input "Enter Estimated Delivery" at bounding box center [289, 229] width 359 height 25
type input "[DATE]"
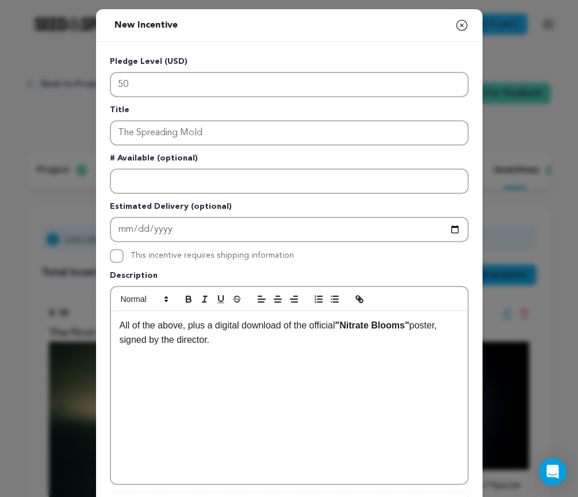
click at [231, 265] on div "Pledge Level (USD) 50 Title The Spreading Mold # Available (optional) Estimated…" at bounding box center [289, 299] width 359 height 486
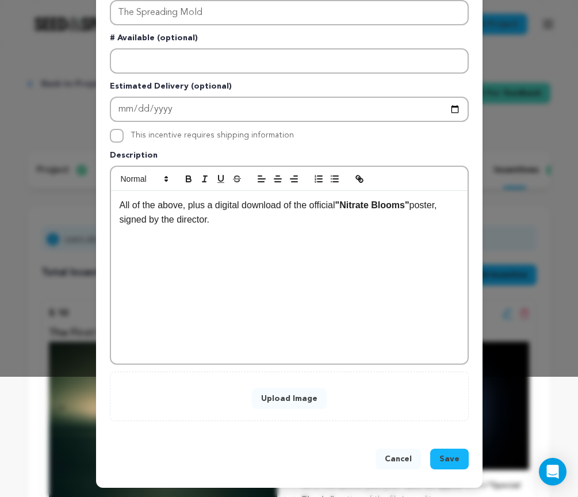
scroll to position [121, 0]
click at [344, 205] on strong ""Nitrate Blooms"" at bounding box center [373, 205] width 74 height 10
click at [222, 204] on p "All of the above, plus a digital download of the official "Nitrate Blooms" post…" at bounding box center [290, 212] width 340 height 29
click at [218, 204] on p "All of the above, plus a digital download of the official "Nitrate Blooms" post…" at bounding box center [290, 212] width 340 height 29
click at [303, 225] on p "All of the above, plus a High-Res digital download of the official "Nitrate Blo…" at bounding box center [290, 212] width 340 height 29
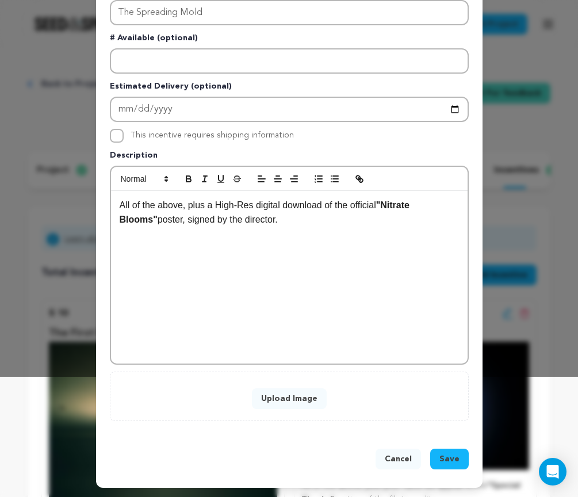
click at [302, 395] on button "Upload Image" at bounding box center [289, 399] width 75 height 21
click at [275, 398] on button "Upload Image" at bounding box center [289, 399] width 75 height 21
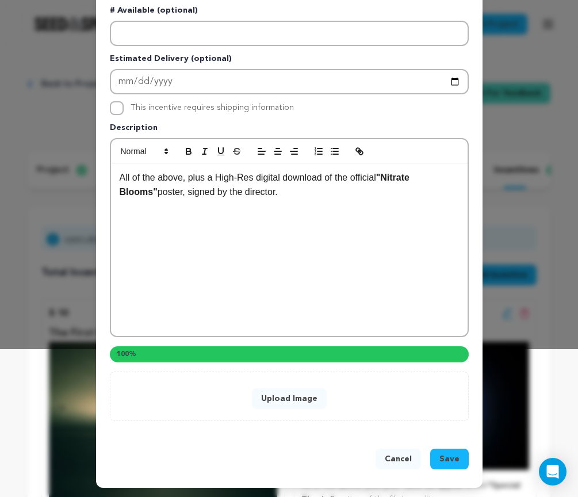
scroll to position [149, 0]
click at [436, 435] on div "Cancel Save" at bounding box center [289, 461] width 387 height 53
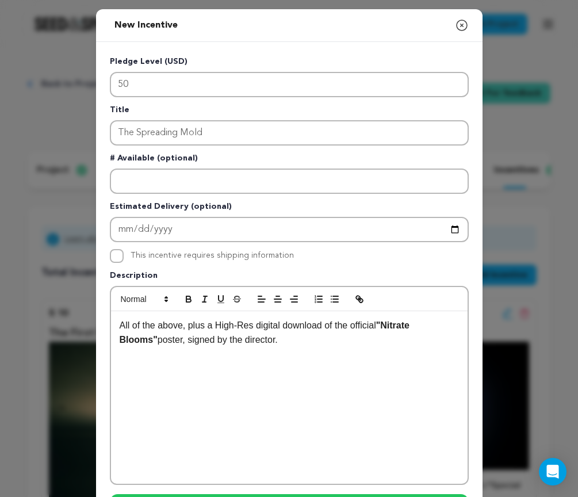
scroll to position [0, 0]
click at [458, 26] on icon "button" at bounding box center [462, 25] width 14 height 14
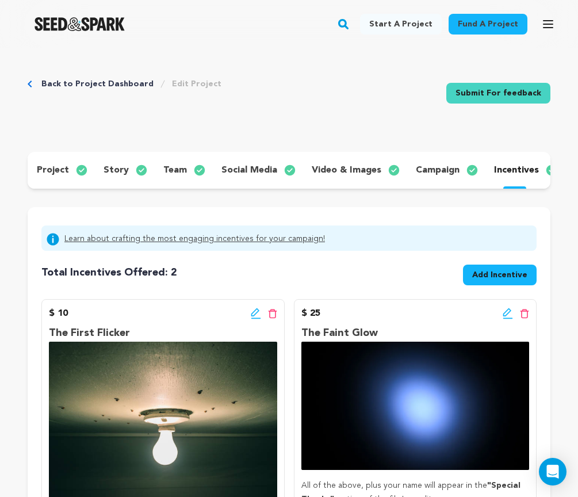
click at [504, 283] on button "Add Incentive" at bounding box center [500, 275] width 74 height 21
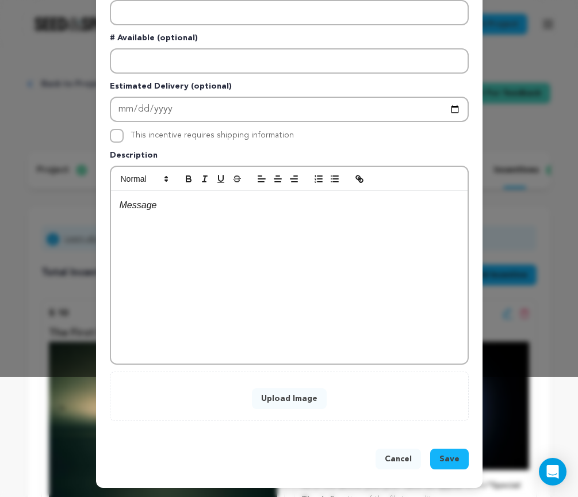
scroll to position [121, 0]
click at [272, 382] on div "Upload Image" at bounding box center [289, 397] width 359 height 50
click at [272, 410] on div "Upload Image" at bounding box center [289, 397] width 359 height 50
click at [274, 392] on button "Upload Image" at bounding box center [289, 399] width 75 height 21
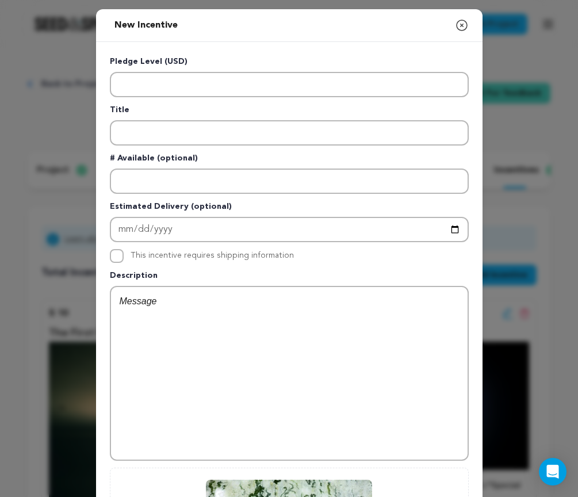
scroll to position [-1, 0]
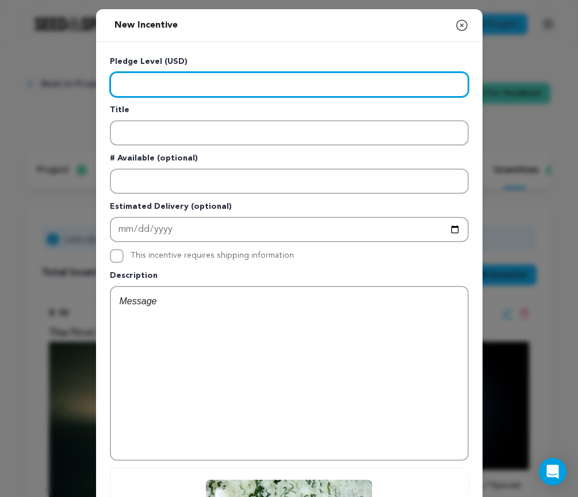
click at [218, 87] on input "Enter level" at bounding box center [289, 84] width 359 height 25
type input "50"
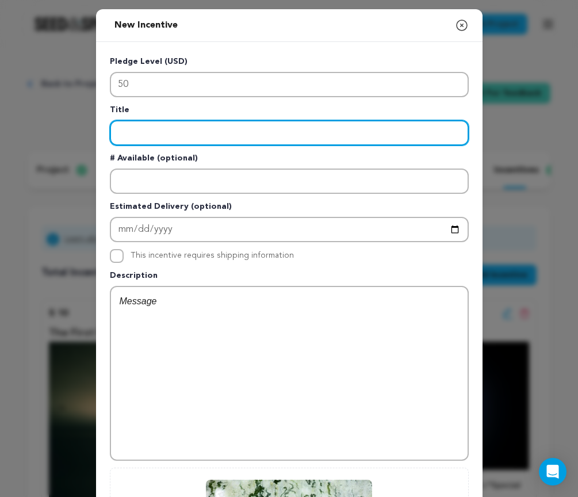
click at [336, 138] on input "Enter title" at bounding box center [289, 132] width 359 height 25
paste input "The Spreading Mold"
type input "The Spreading Mold"
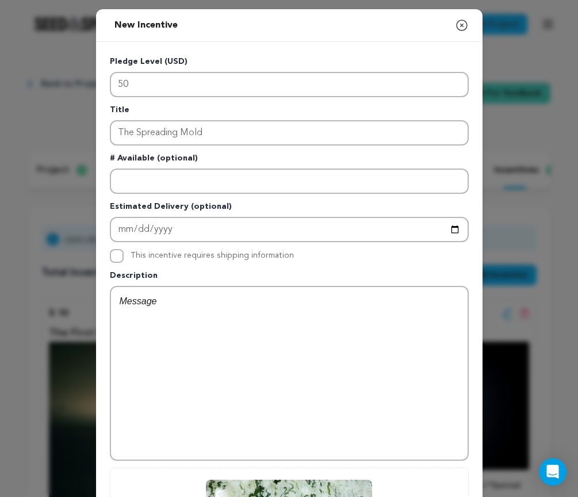
click at [232, 335] on div at bounding box center [289, 373] width 357 height 173
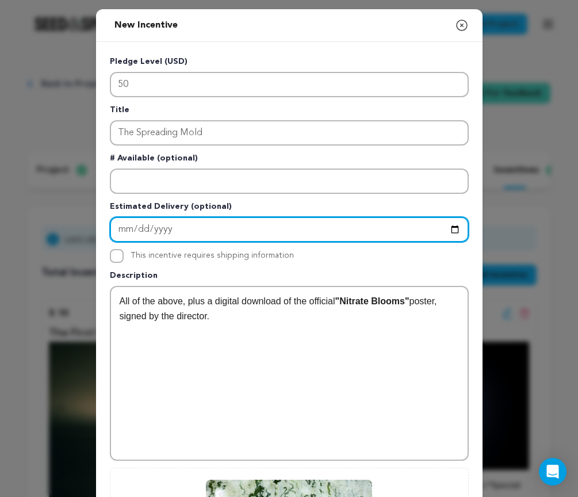
click at [231, 227] on input "Enter Estimated Delivery" at bounding box center [289, 229] width 359 height 25
type input "[DATE]"
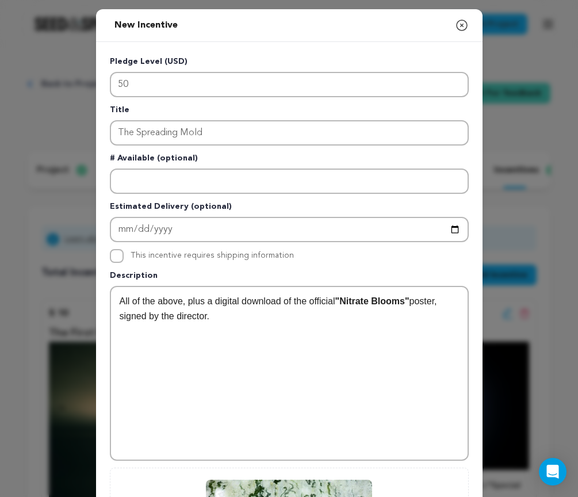
click at [275, 333] on div "All of the above, plus a digital download of the official "Nitrate Blooms" post…" at bounding box center [289, 373] width 357 height 173
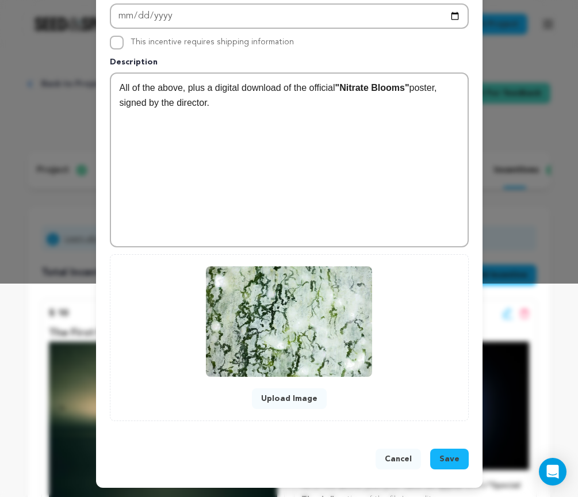
scroll to position [214, 0]
click at [456, 454] on span "Save" at bounding box center [450, 460] width 20 height 12
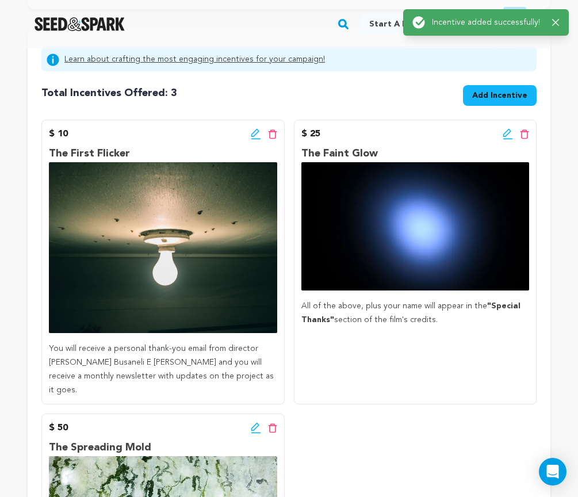
scroll to position [167, 0]
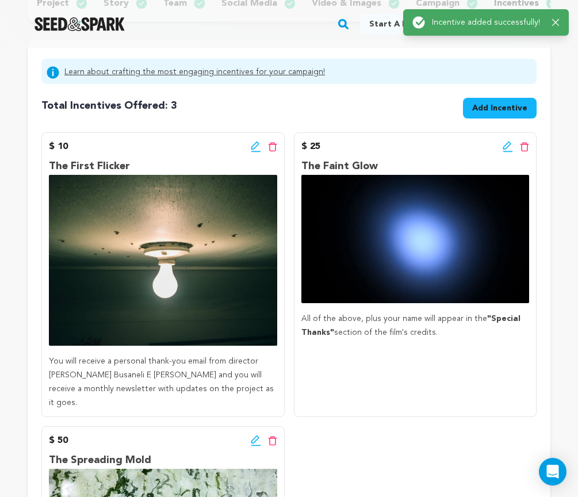
click at [498, 107] on span "Add Incentive" at bounding box center [500, 108] width 55 height 12
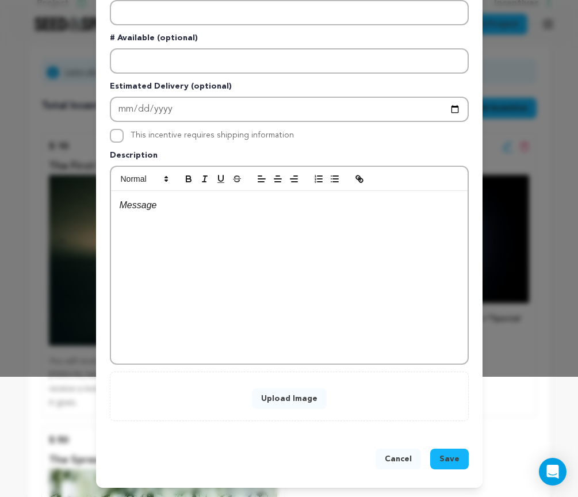
click at [271, 404] on button "Upload Image" at bounding box center [289, 399] width 75 height 21
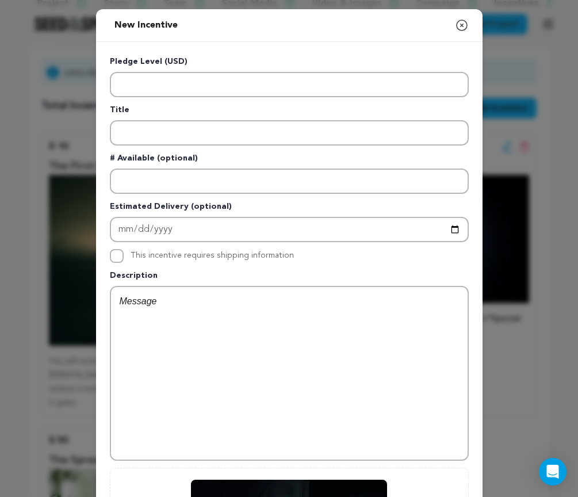
scroll to position [0, 0]
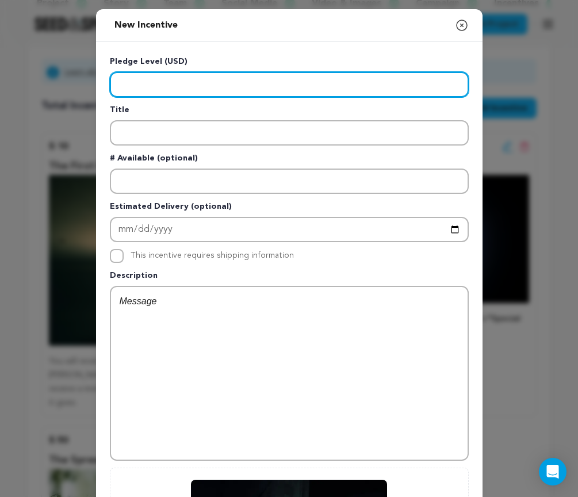
click at [239, 82] on input "Enter level" at bounding box center [289, 84] width 359 height 25
type input "75"
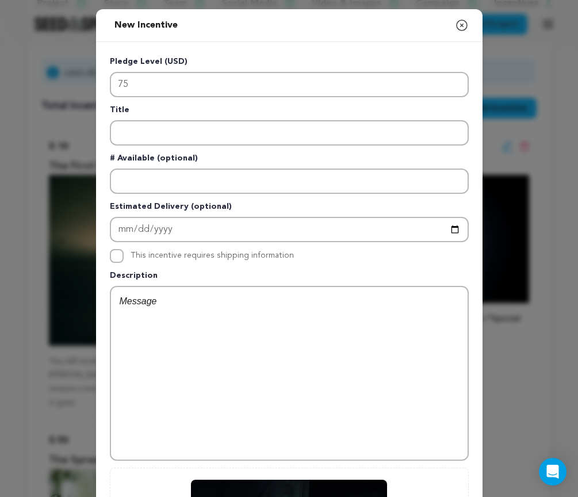
click at [232, 323] on div at bounding box center [289, 373] width 357 height 173
click at [197, 329] on div "The [MEDICAL_DATA]" at bounding box center [289, 373] width 357 height 173
click at [197, 329] on div "The Monstrous Birth" at bounding box center [289, 373] width 357 height 173
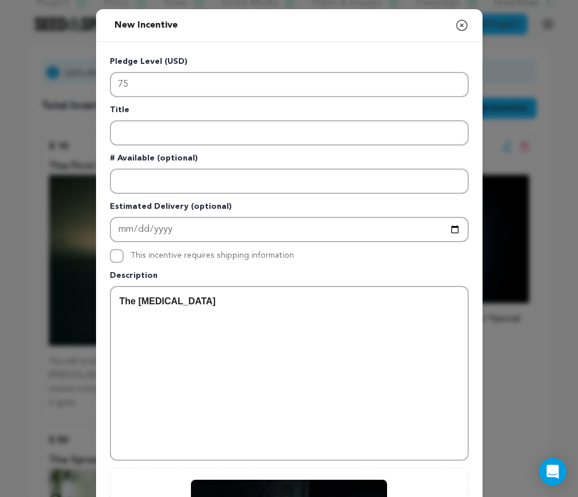
scroll to position [4, 0]
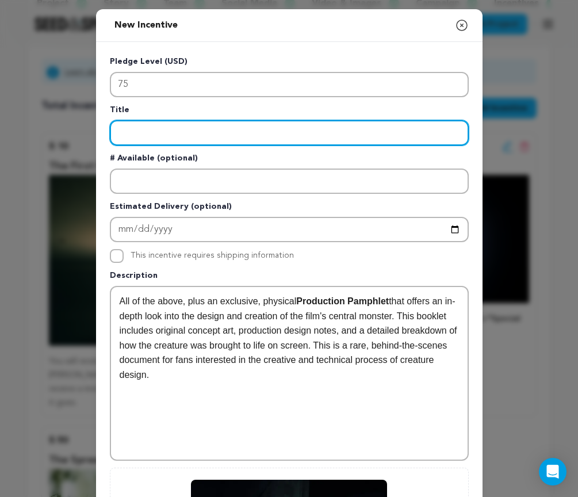
click at [290, 128] on input "Enter title" at bounding box center [289, 132] width 359 height 25
paste input "The Monstrous Birth"
type input "The Monstrous Birth"
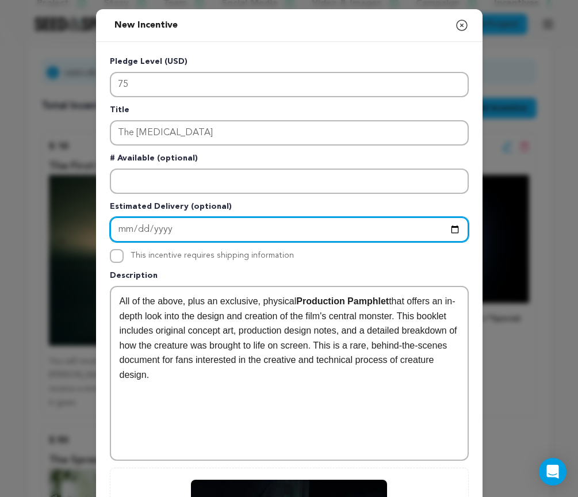
click at [208, 237] on input "Enter Estimated Delivery" at bounding box center [289, 229] width 359 height 25
type input "2026-01-01"
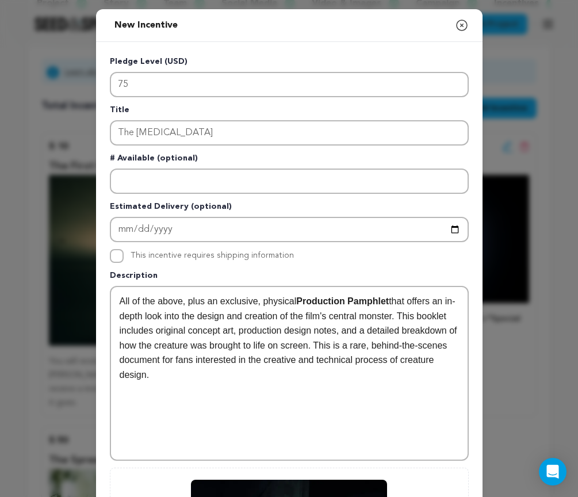
click at [230, 262] on div "This incentive requires shipping information" at bounding box center [212, 256] width 163 height 14
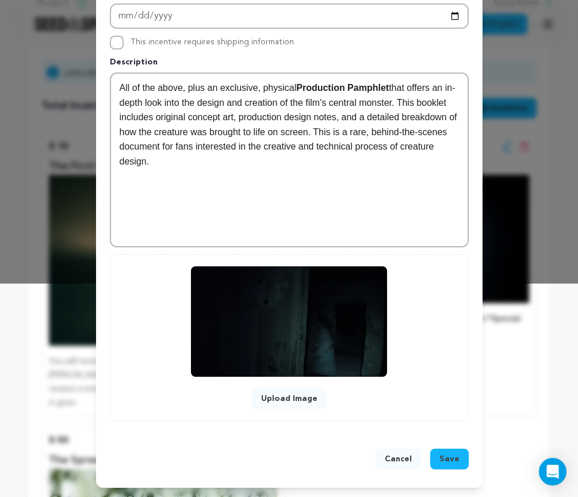
scroll to position [214, 0]
click at [458, 456] on span "Save" at bounding box center [450, 460] width 20 height 12
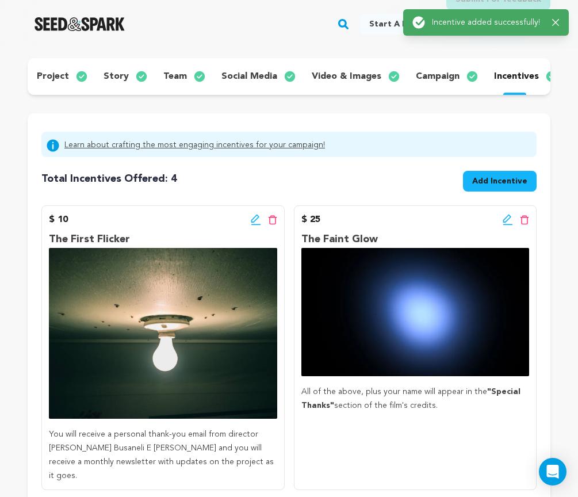
scroll to position [56, 0]
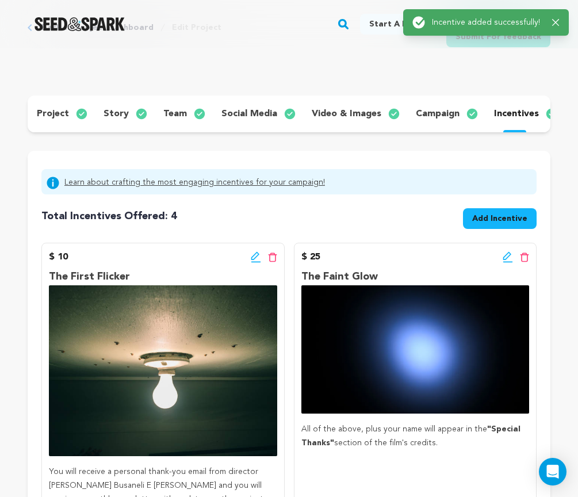
click at [490, 215] on span "Add Incentive" at bounding box center [500, 219] width 55 height 12
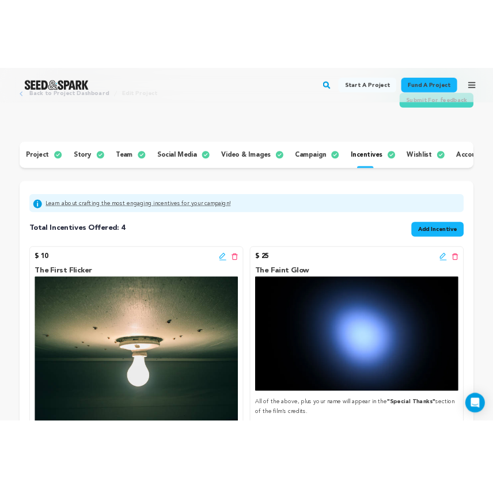
scroll to position [102, 0]
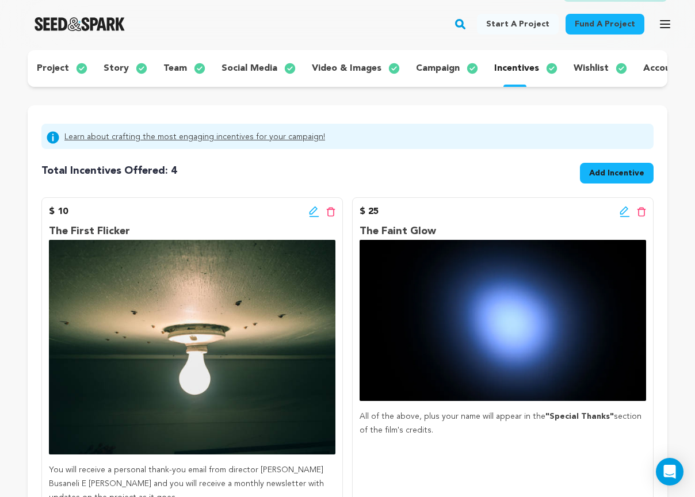
click at [382, 164] on button "Add Incentive" at bounding box center [617, 173] width 74 height 21
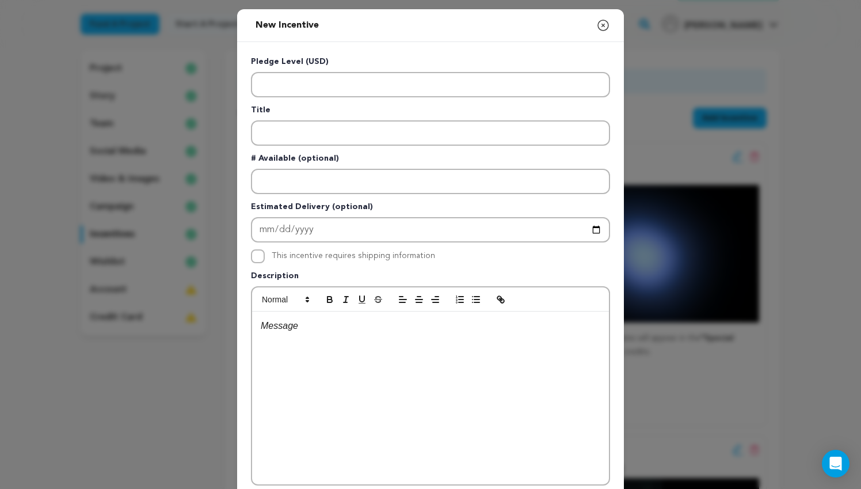
click at [3, 283] on div "New Incentive Close modal Pledge Level (USD) Title # Available (optional)" at bounding box center [430, 309] width 861 height 618
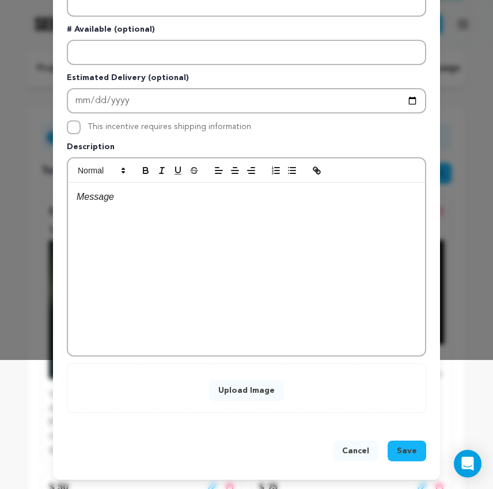
scroll to position [130, 0]
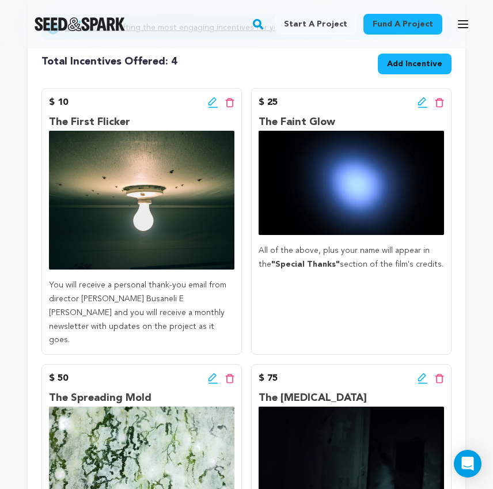
scroll to position [144, 0]
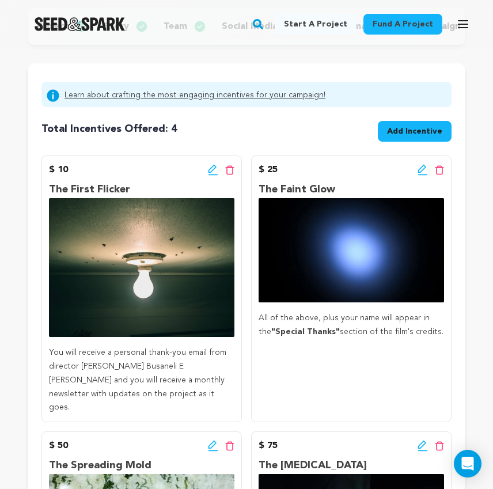
click at [406, 149] on div "Total Incentives Offered: Incentives: 4 Add Incentive $ 10 Edit incentive button" at bounding box center [246, 394] width 410 height 565
click at [406, 135] on span "Add Incentive" at bounding box center [414, 131] width 55 height 12
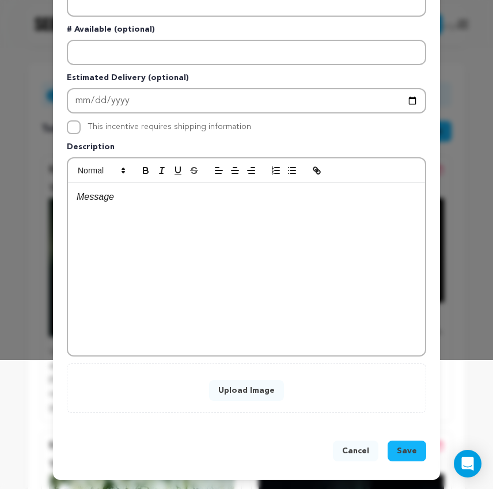
click at [232, 390] on button "Upload Image" at bounding box center [246, 390] width 75 height 21
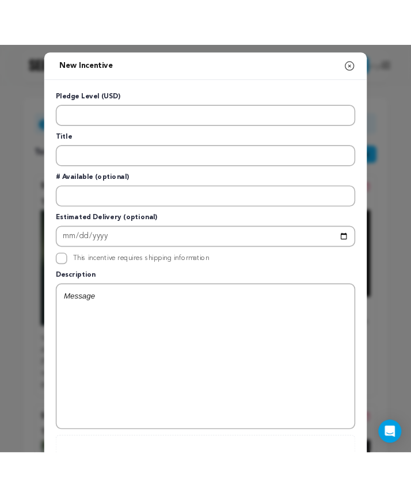
scroll to position [0, 0]
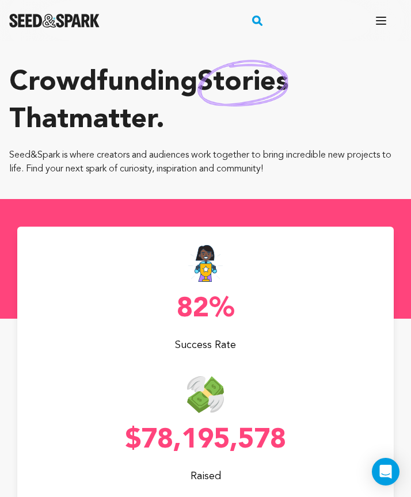
click at [371, 5] on div at bounding box center [319, 4] width 184 height 9
click at [375, 12] on button "Open main menu" at bounding box center [381, 20] width 23 height 23
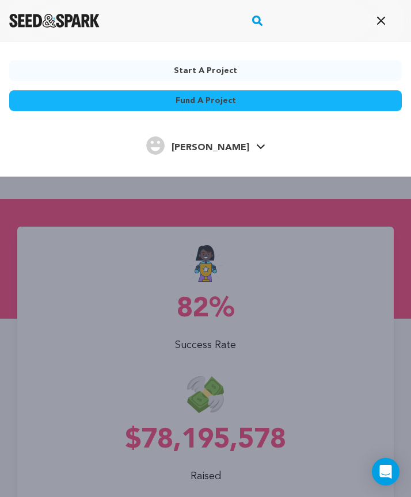
click at [201, 141] on h4 "[PERSON_NAME]" at bounding box center [211, 148] width 78 height 14
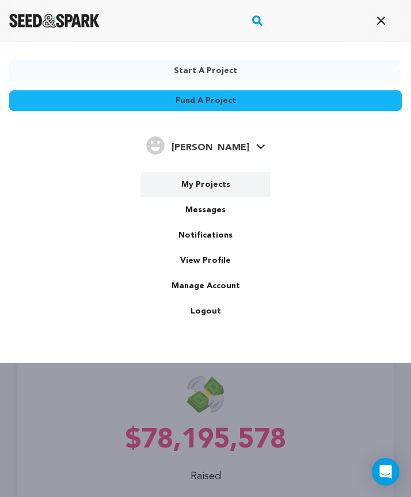
click at [197, 178] on link "My Projects" at bounding box center [205, 184] width 129 height 25
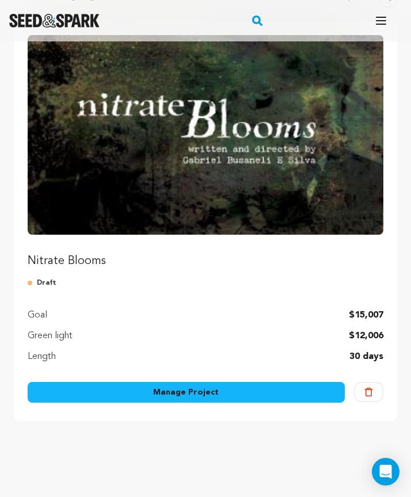
scroll to position [181, 0]
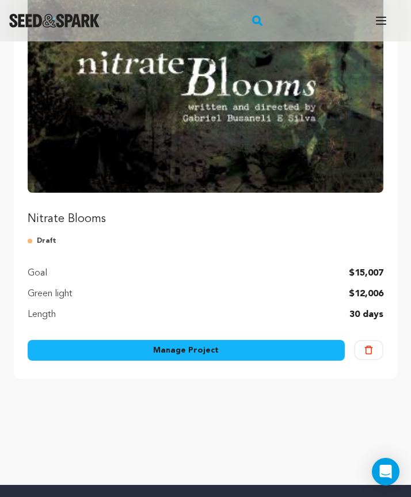
click at [152, 351] on link "Manage Project" at bounding box center [186, 350] width 317 height 21
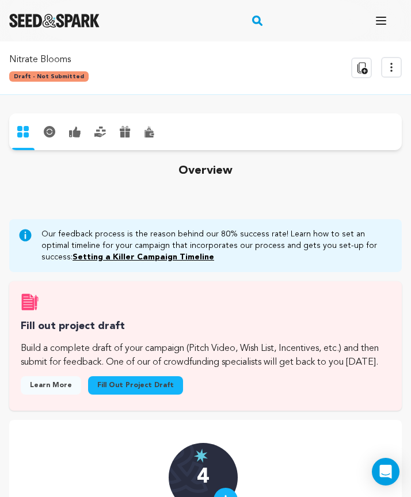
click at [385, 67] on icon at bounding box center [392, 67] width 14 height 14
click at [337, 108] on link "Edit Project" at bounding box center [339, 108] width 111 height 12
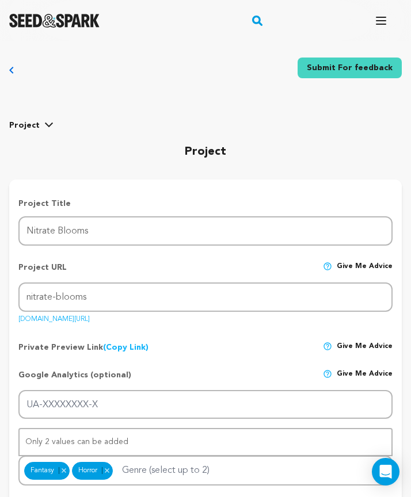
click at [44, 120] on span at bounding box center [48, 126] width 9 height 12
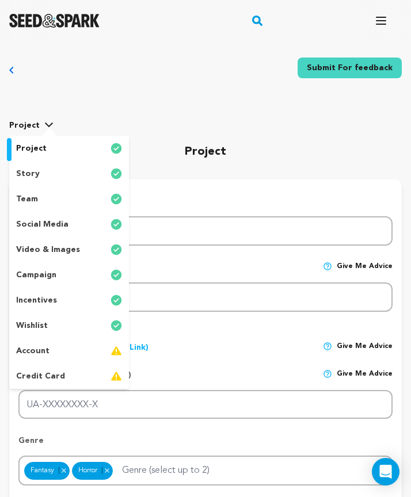
click at [42, 302] on p "incentives" at bounding box center [36, 301] width 41 height 12
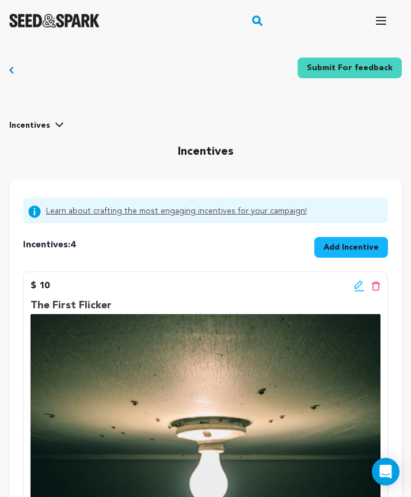
click at [348, 246] on span "Add Incentive" at bounding box center [350, 248] width 55 height 12
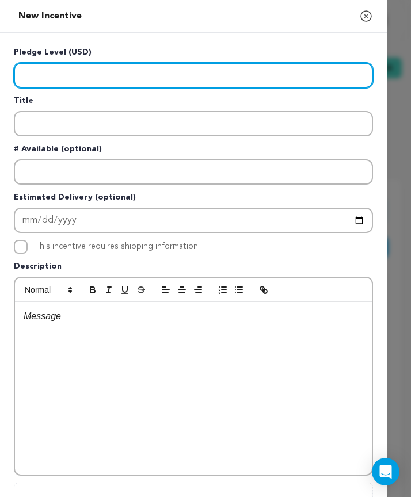
click at [55, 76] on input "Enter level" at bounding box center [193, 75] width 359 height 25
type input "100"
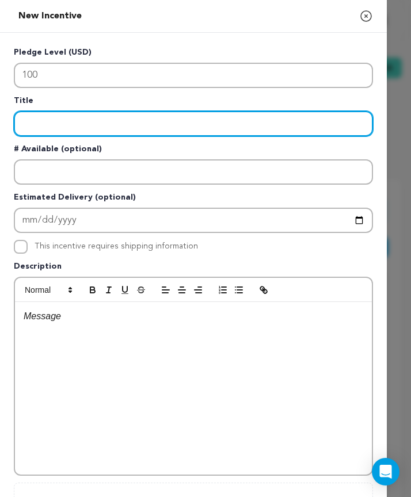
click at [39, 121] on input "Enter title" at bounding box center [193, 123] width 359 height 25
paste input "The Corrupting Frame"
type input "The Corrupting Frame"
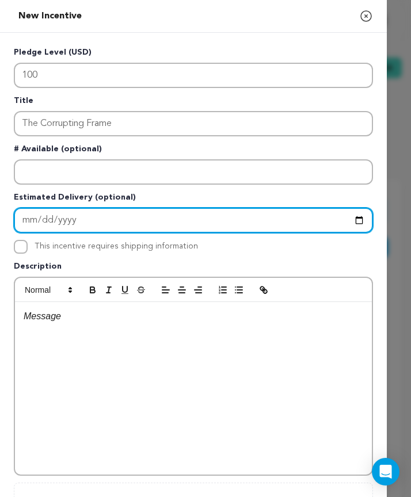
click at [77, 230] on input "Enter Estimated Delivery" at bounding box center [193, 220] width 359 height 25
type input "[DATE]"
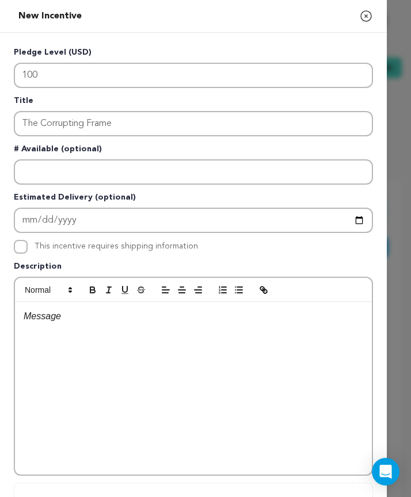
click at [20, 199] on p "Estimated Delivery (optional)" at bounding box center [193, 200] width 359 height 16
click at [66, 345] on div at bounding box center [193, 388] width 357 height 173
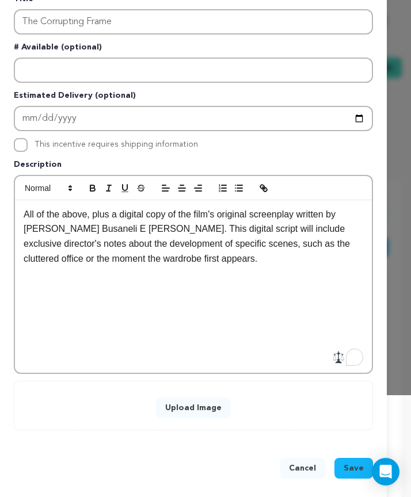
scroll to position [102, 0]
click at [177, 408] on button "Upload Image" at bounding box center [193, 408] width 75 height 21
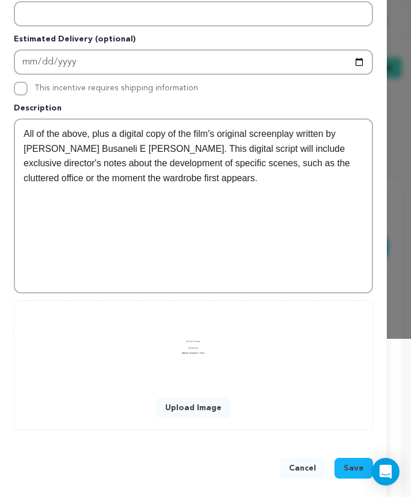
scroll to position [158, 0]
click at [351, 471] on span "Save" at bounding box center [354, 469] width 20 height 12
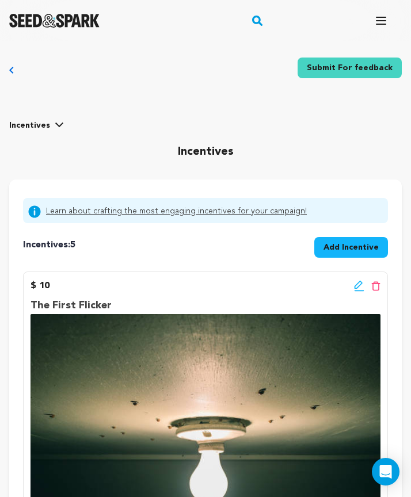
scroll to position [0, 0]
click at [343, 243] on span "Add Incentive" at bounding box center [350, 248] width 55 height 12
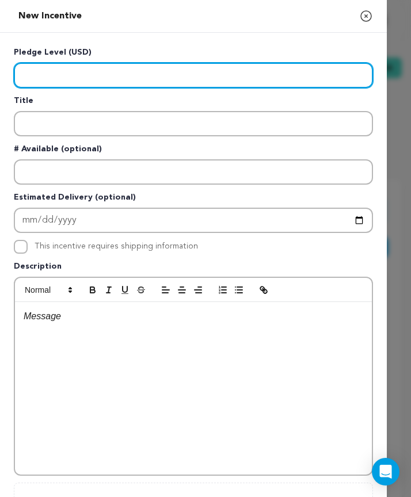
click at [150, 72] on input "Enter level" at bounding box center [193, 75] width 359 height 25
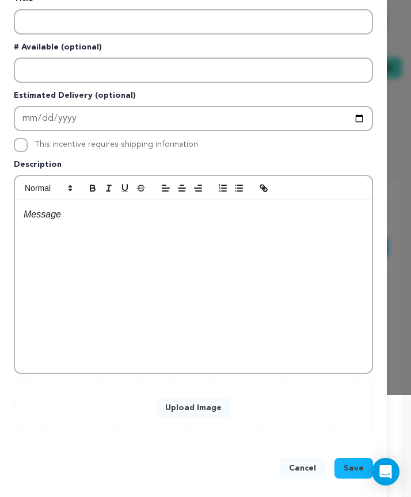
type input "250"
click at [180, 417] on button "Upload Image" at bounding box center [193, 408] width 75 height 21
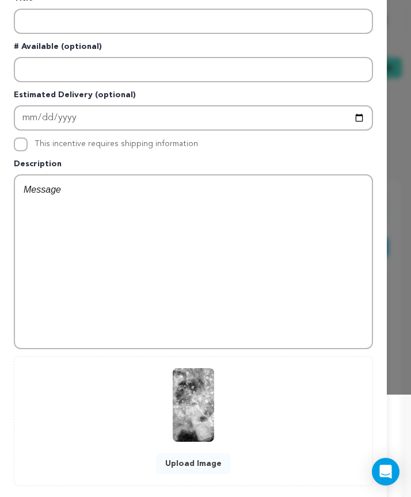
click at [107, 252] on div at bounding box center [193, 262] width 357 height 173
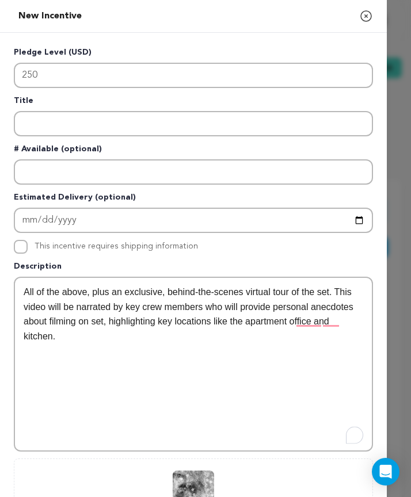
scroll to position [0, 0]
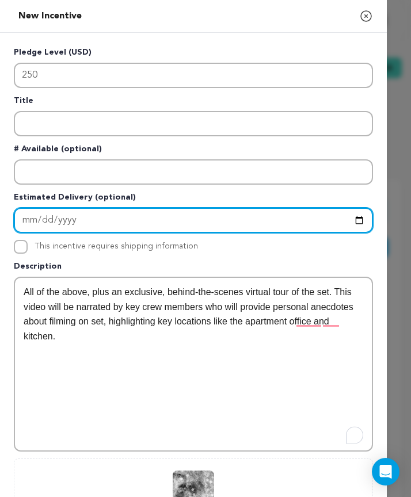
click at [98, 221] on input "Enter Estimated Delivery" at bounding box center [193, 220] width 359 height 25
type input "[DATE]"
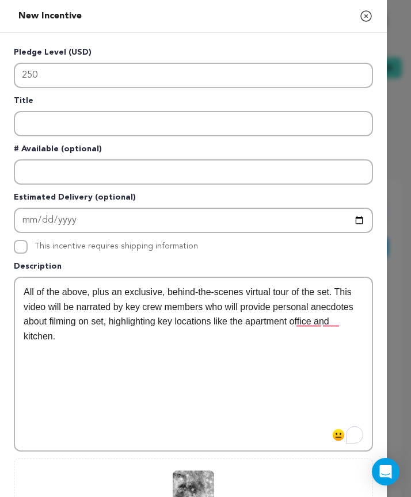
click at [135, 245] on label "This incentive requires shipping information" at bounding box center [116, 246] width 163 height 8
click at [28, 245] on input "This incentive requires shipping information" at bounding box center [21, 247] width 14 height 14
click at [26, 248] on input "This incentive requires shipping information" at bounding box center [21, 247] width 14 height 14
checkbox input "false"
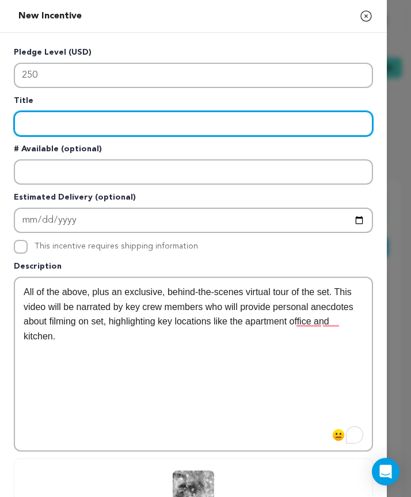
click at [60, 131] on input "Enter title" at bounding box center [193, 123] width 359 height 25
paste input "The Decayed Memory"
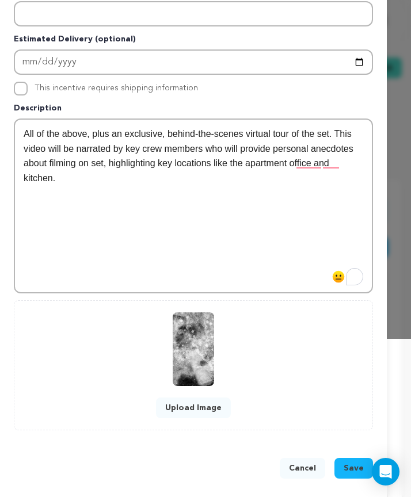
scroll to position [158, 0]
type input "The Decayed Memory"
click at [364, 466] on button "Save" at bounding box center [353, 468] width 39 height 21
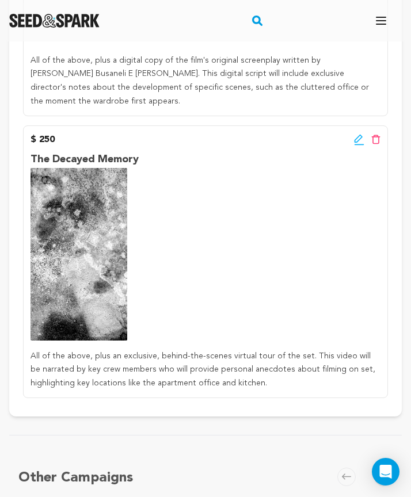
scroll to position [1901, 0]
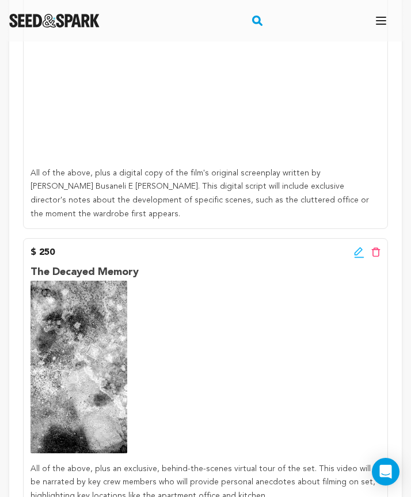
click at [362, 247] on icon at bounding box center [359, 253] width 10 height 12
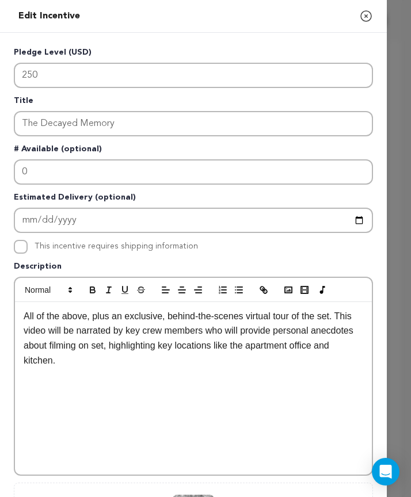
click at [292, 345] on p "All of the above, plus an exclusive, behind-the-scenes virtual tour of the set.…" at bounding box center [194, 338] width 340 height 59
click at [292, 344] on p "All of the above, plus an exclusive, behind-the-scenes virtual tour of the set.…" at bounding box center [194, 338] width 340 height 59
click at [294, 344] on p "All of the above, plus an exclusive, behind-the-scenes virtual tour of the set.…" at bounding box center [194, 338] width 340 height 59
click at [317, 345] on p "All of the above, plus an exclusive, behind-the-scenes virtual tour of the set.…" at bounding box center [194, 338] width 340 height 59
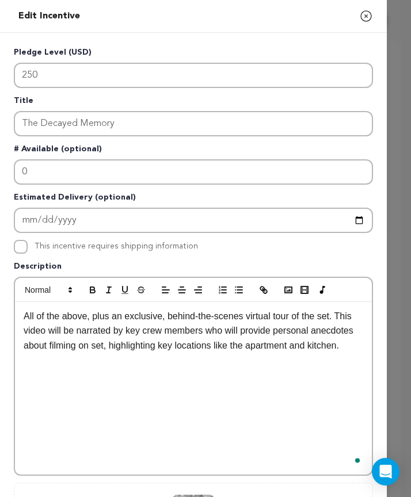
click at [316, 367] on div "All of the above, plus an exclusive, behind-the-scenes virtual tour of the set.…" at bounding box center [193, 388] width 357 height 173
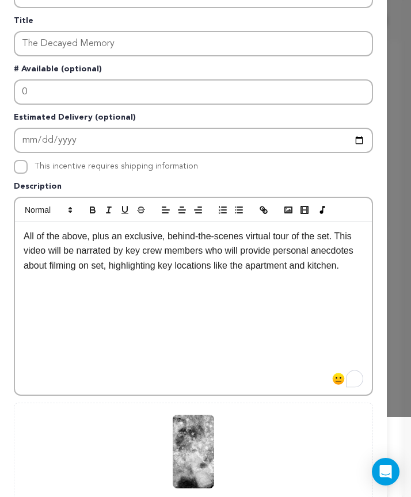
scroll to position [183, 0]
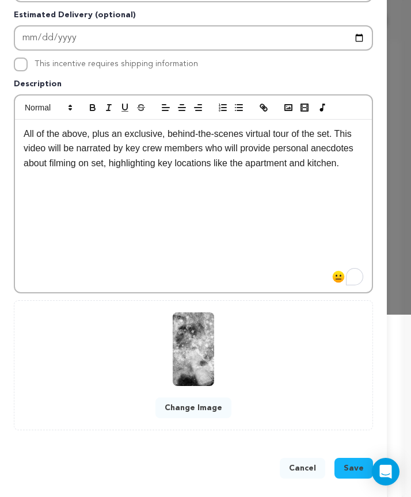
drag, startPoint x: 357, startPoint y: 170, endPoint x: 233, endPoint y: 170, distance: 124.3
click at [233, 170] on div "All of the above, plus an exclusive, behind-the-scenes virtual tour of the set.…" at bounding box center [193, 206] width 357 height 173
drag, startPoint x: 354, startPoint y: 164, endPoint x: 215, endPoint y: 166, distance: 139.3
click at [215, 166] on p "All of the above, plus an exclusive, behind-the-scenes virtual tour of the set.…" at bounding box center [194, 149] width 340 height 44
click at [353, 471] on span "Save" at bounding box center [354, 469] width 20 height 12
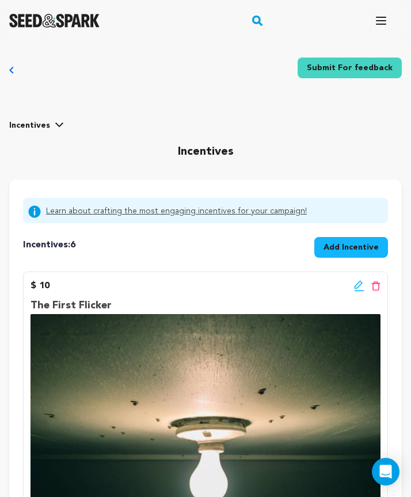
scroll to position [0, 0]
click at [359, 242] on span "Add Incentive" at bounding box center [350, 248] width 55 height 12
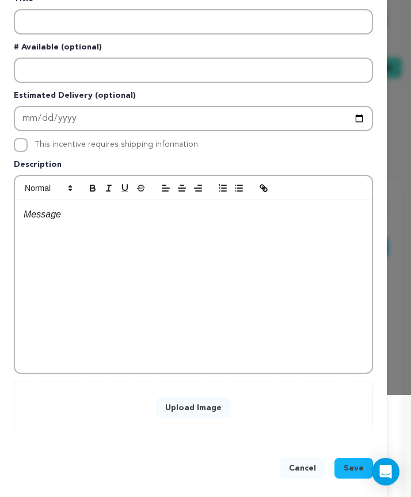
scroll to position [102, 0]
click at [168, 414] on button "Upload Image" at bounding box center [193, 408] width 75 height 21
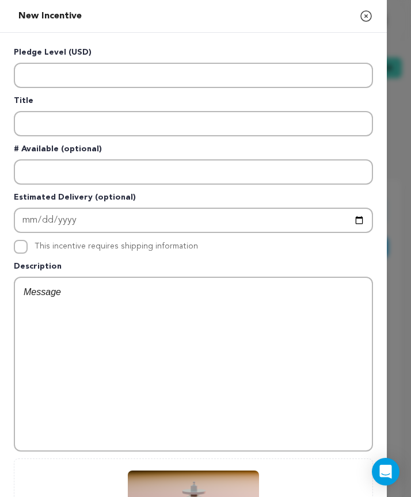
scroll to position [0, 0]
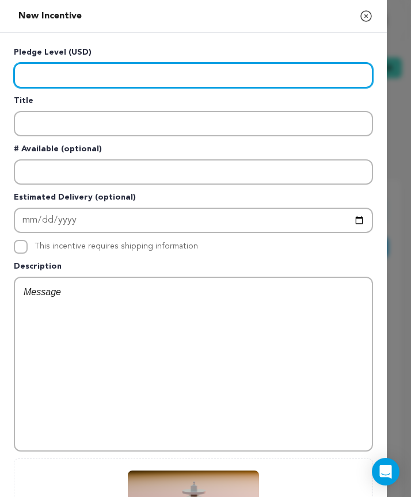
click at [75, 66] on input "Enter level" at bounding box center [193, 75] width 359 height 25
type input "500"
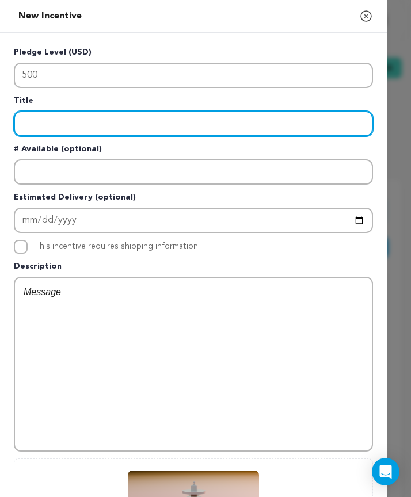
click at [73, 130] on input "Enter title" at bounding box center [193, 123] width 359 height 25
paste input "The Unnatural Distortion"
type input "The Unnatural Distortion"
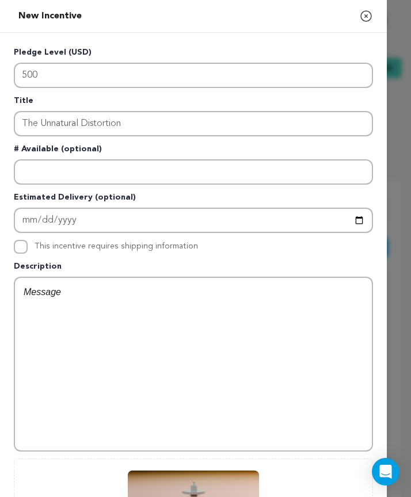
click at [93, 305] on div at bounding box center [193, 364] width 357 height 173
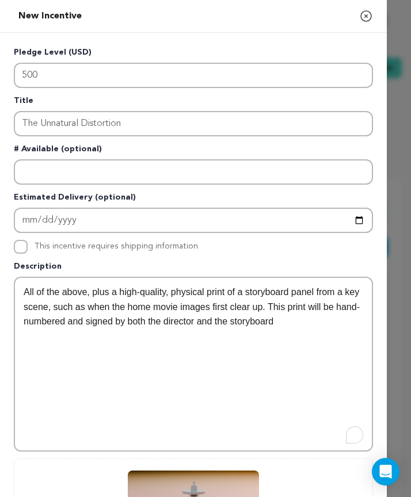
click at [93, 207] on p "Estimated Delivery (optional)" at bounding box center [193, 200] width 359 height 16
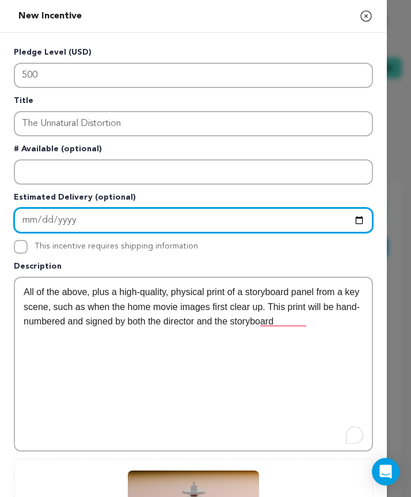
click at [93, 218] on input "Enter Estimated Delivery" at bounding box center [193, 220] width 359 height 25
type input "[DATE]"
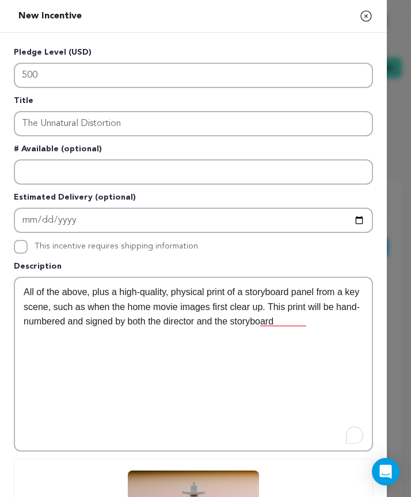
click at [107, 158] on p "# Available (optional)" at bounding box center [193, 151] width 359 height 16
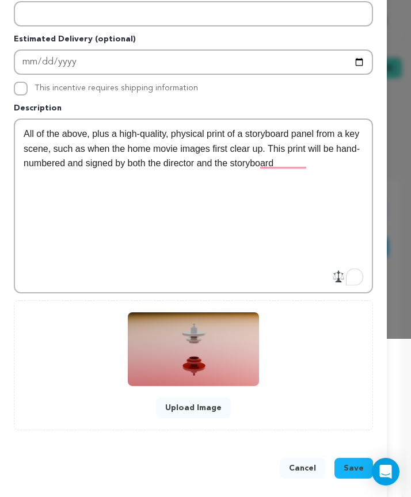
scroll to position [158, 0]
click at [358, 463] on span "Save" at bounding box center [354, 469] width 20 height 12
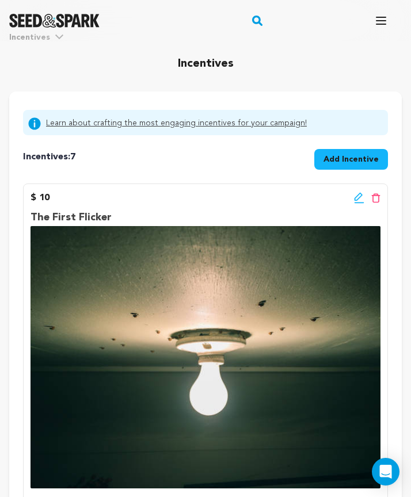
scroll to position [1, 0]
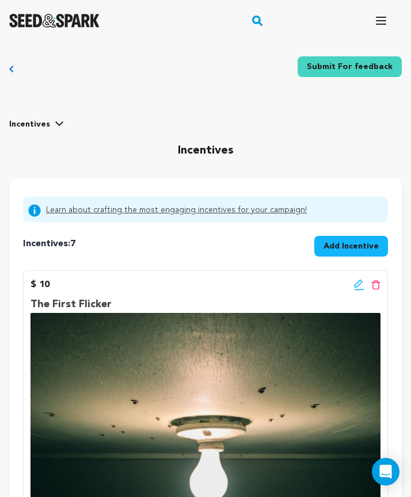
click at [338, 245] on span "Add Incentive" at bounding box center [350, 247] width 55 height 12
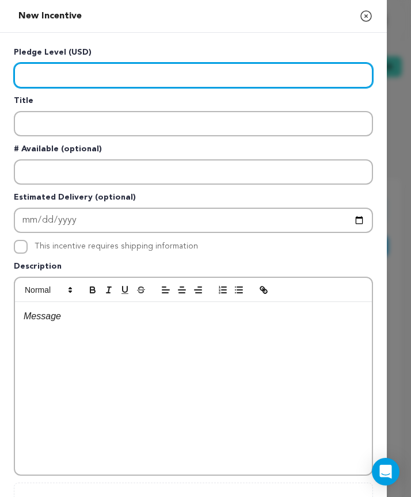
click at [101, 71] on input "Enter level" at bounding box center [193, 75] width 359 height 25
type input "1000"
paste input "Enter level"
type input "1000"
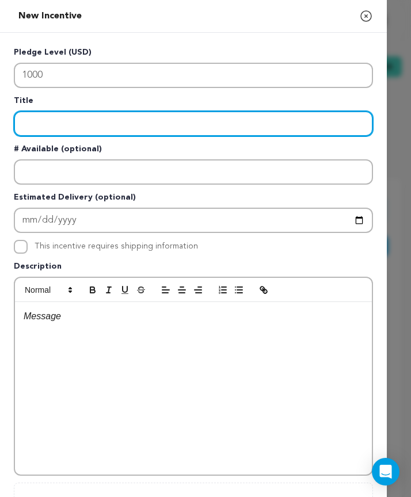
click at [114, 122] on input "Enter title" at bounding box center [193, 123] width 359 height 25
paste input "The Looming Wardrobe"
type input "The Looming Wardrobe"
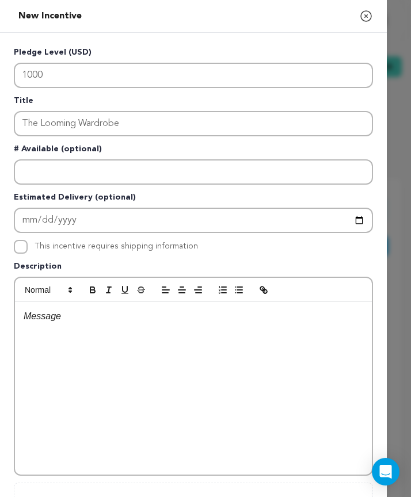
click at [87, 356] on div at bounding box center [193, 388] width 357 height 173
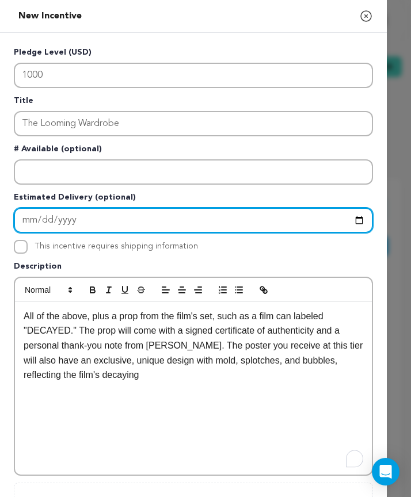
click at [99, 224] on input "Enter Estimated Delivery" at bounding box center [193, 220] width 359 height 25
type input "[DATE]"
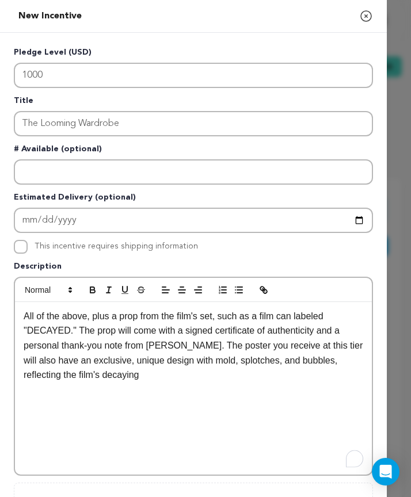
click at [124, 385] on div "All of the above, plus a prop from the film's set, such as a film can labeled "…" at bounding box center [193, 388] width 357 height 173
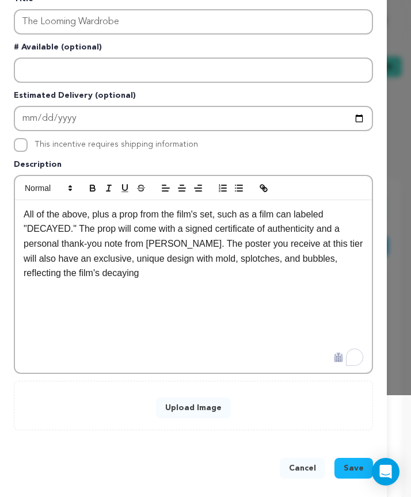
scroll to position [102, 0]
click at [212, 414] on button "Upload Image" at bounding box center [193, 408] width 75 height 21
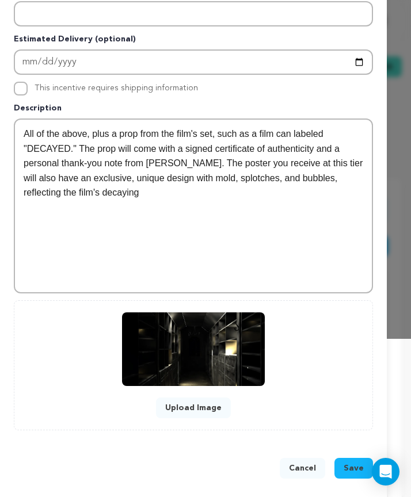
scroll to position [158, 0]
click at [354, 458] on button "Save" at bounding box center [353, 468] width 39 height 21
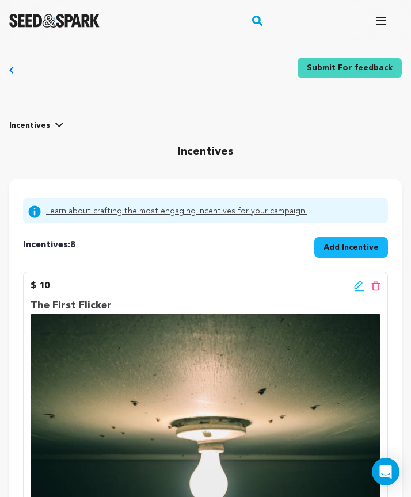
scroll to position [-1, 0]
click at [334, 250] on span "Add Incentive" at bounding box center [350, 248] width 55 height 12
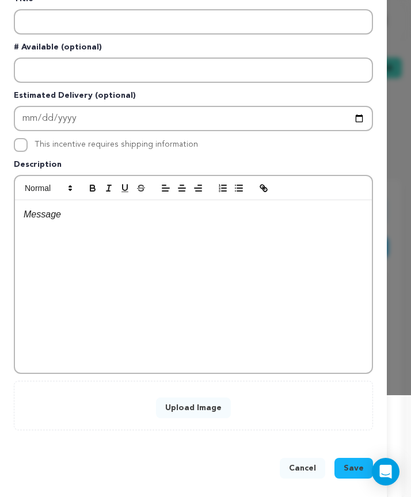
click at [174, 411] on button "Upload Image" at bounding box center [193, 408] width 75 height 21
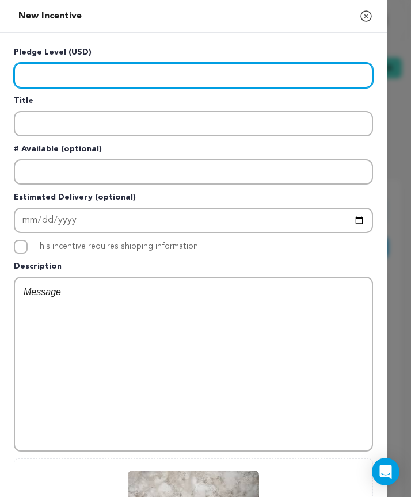
click at [59, 76] on input "Enter level" at bounding box center [193, 75] width 359 height 25
type input "1"
type input "1500"
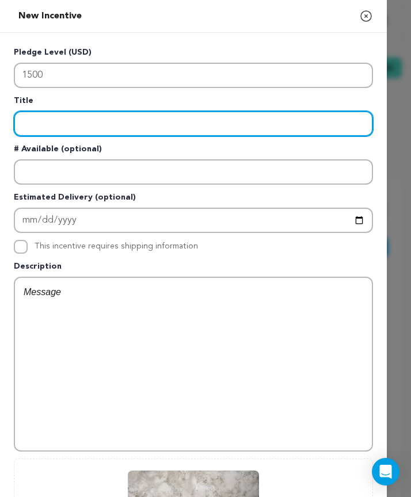
click at [114, 121] on input "Enter title" at bounding box center [193, 123] width 359 height 25
paste input "The Final Decay"
type input "The Final Decay"
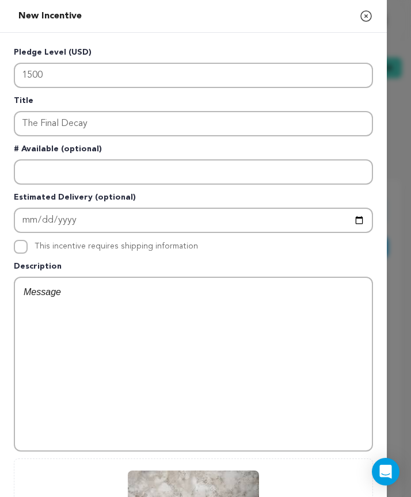
click at [105, 326] on div at bounding box center [193, 364] width 357 height 173
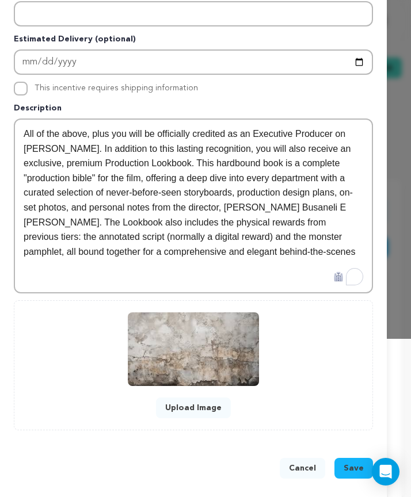
scroll to position [158, 0]
click at [353, 469] on span "Save" at bounding box center [354, 469] width 20 height 12
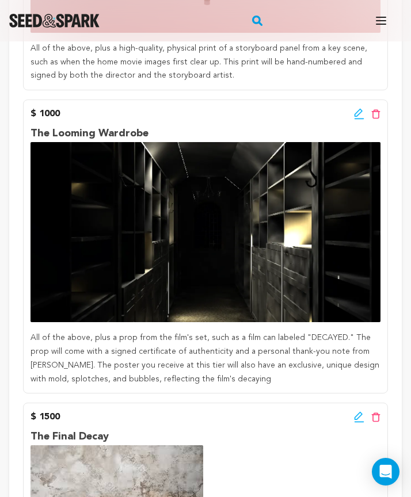
scroll to position [2623, 0]
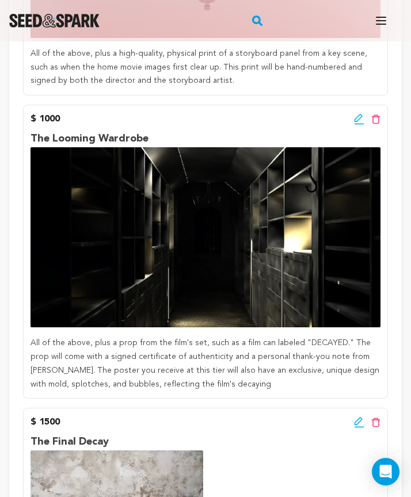
click at [351, 112] on div "$ 1000 Edit incentive button Delete incentive button" at bounding box center [206, 119] width 350 height 14
click at [356, 114] on icon at bounding box center [359, 118] width 8 height 8
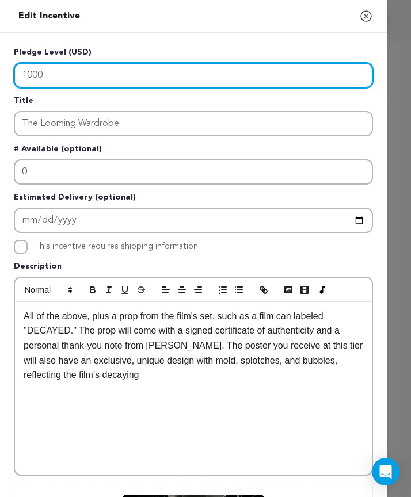
click at [29, 73] on input "1000" at bounding box center [193, 75] width 359 height 25
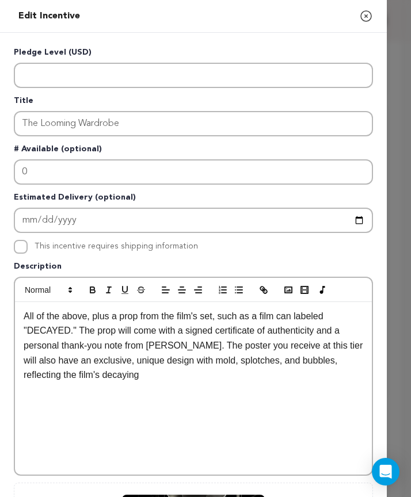
click at [123, 387] on div "All of the above, plus a prop from the film's set, such as a film can labeled "…" at bounding box center [193, 388] width 357 height 173
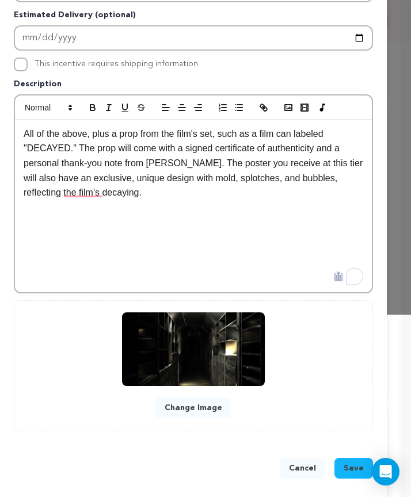
click at [347, 459] on button "Save" at bounding box center [353, 468] width 39 height 21
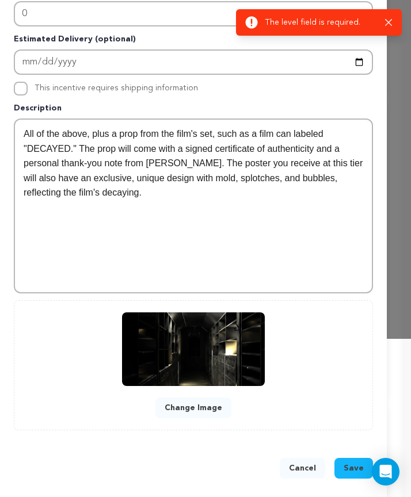
scroll to position [158, 0]
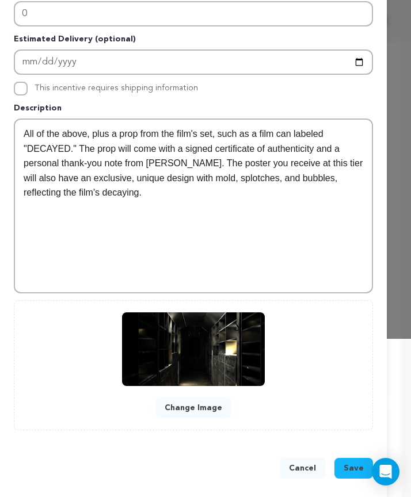
click at [349, 470] on span "Save" at bounding box center [354, 469] width 20 height 12
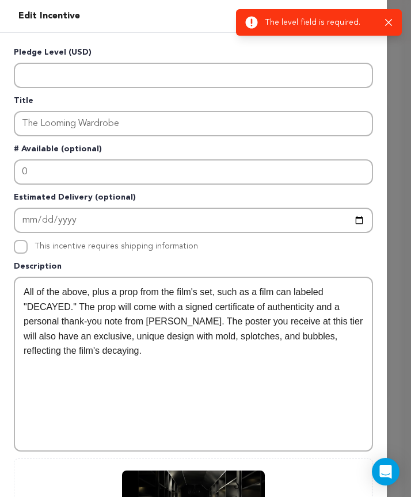
scroll to position [0, 0]
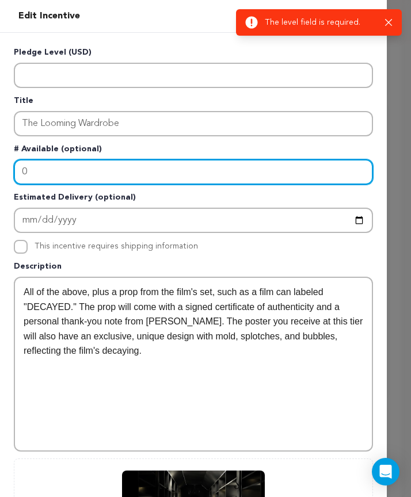
click at [105, 181] on input "0" at bounding box center [193, 171] width 359 height 25
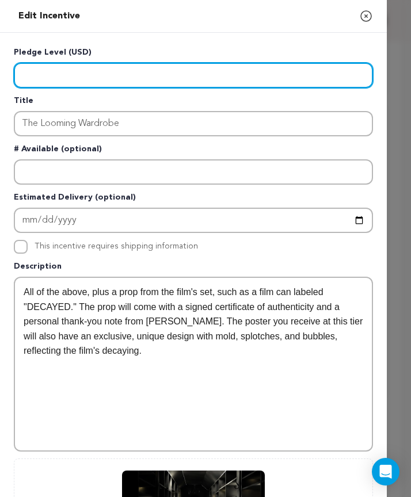
click at [84, 70] on input "Enter level" at bounding box center [193, 75] width 359 height 25
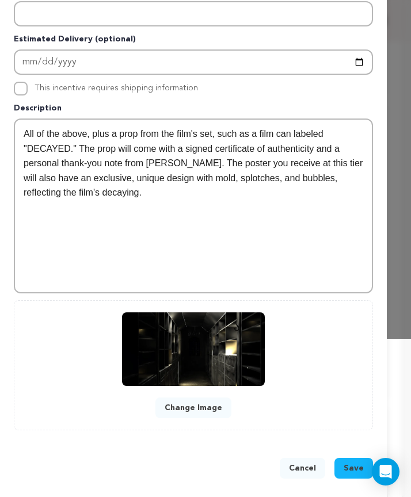
scroll to position [158, 0]
click at [348, 462] on button "Save" at bounding box center [353, 468] width 39 height 21
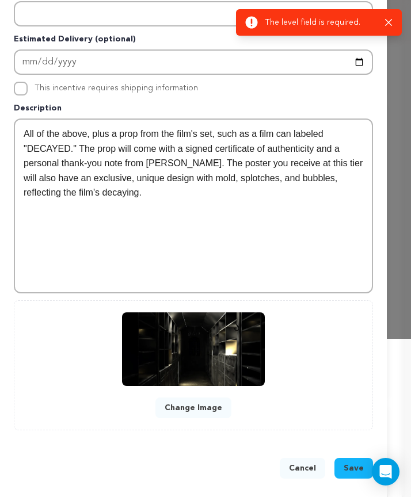
click at [300, 467] on button "Cancel" at bounding box center [302, 468] width 45 height 21
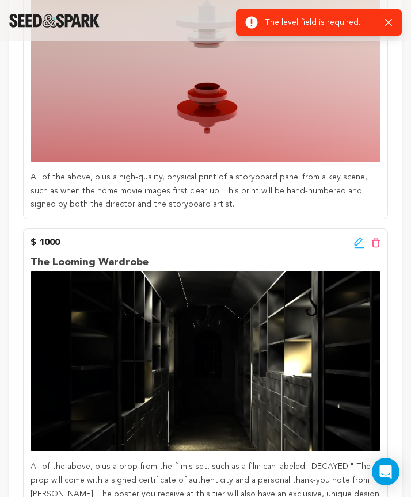
scroll to position [2507, 0]
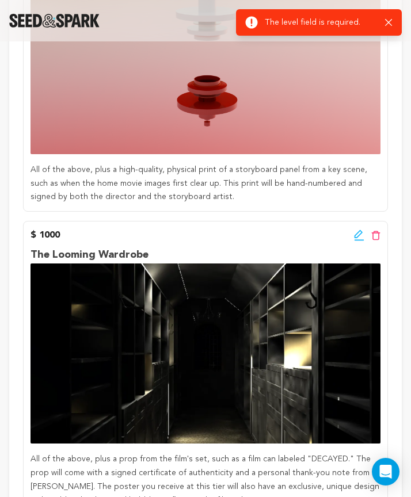
click at [360, 230] on icon at bounding box center [359, 236] width 10 height 12
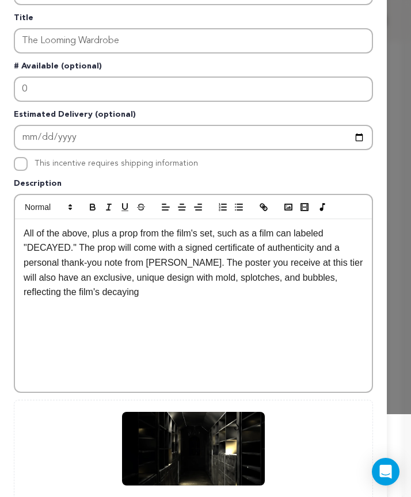
scroll to position [168, 0]
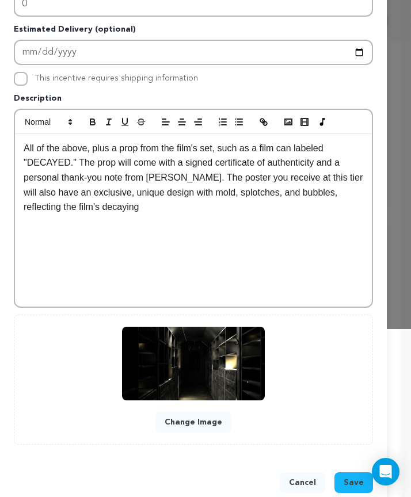
click at [230, 254] on div "All of the above, plus a prop from the film's set, such as a film can labeled "…" at bounding box center [193, 220] width 357 height 173
click at [344, 485] on button "Save" at bounding box center [353, 483] width 39 height 21
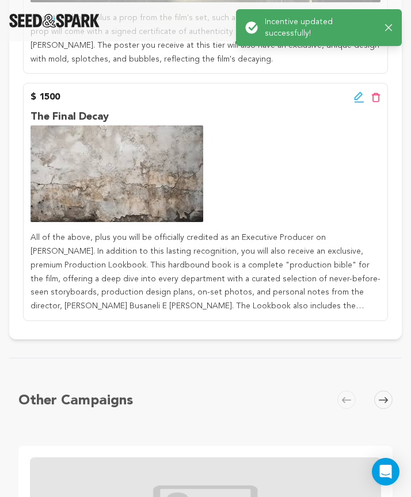
scroll to position [2718, 0]
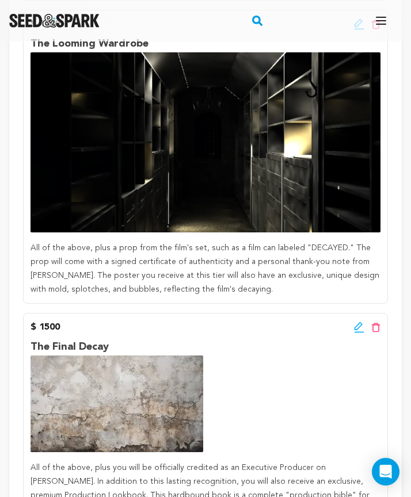
click at [363, 322] on icon at bounding box center [359, 328] width 10 height 12
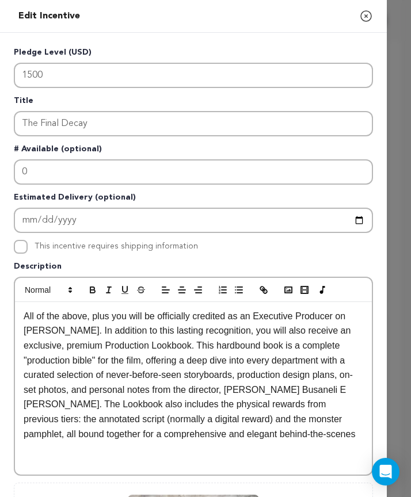
click at [285, 441] on div "All of the above, plus you will be officially credited as an Executive Producer…" at bounding box center [193, 388] width 357 height 173
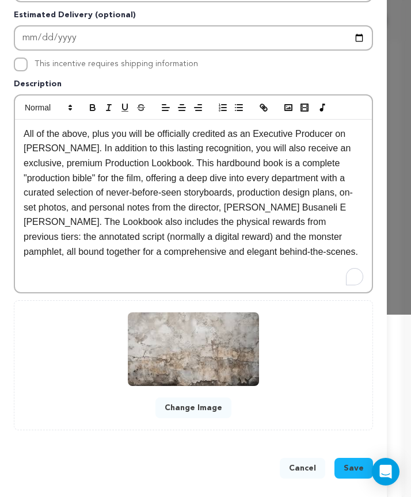
click at [353, 468] on span "Save" at bounding box center [354, 469] width 20 height 12
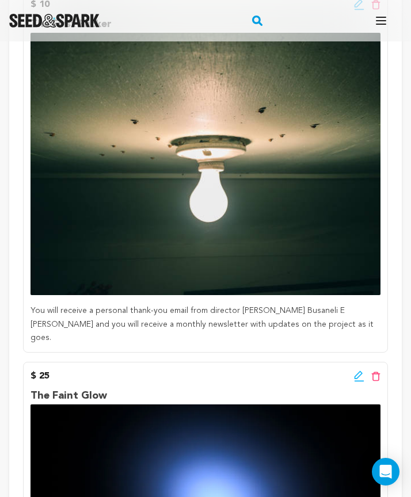
scroll to position [114, 0]
